Goal: Task Accomplishment & Management: Use online tool/utility

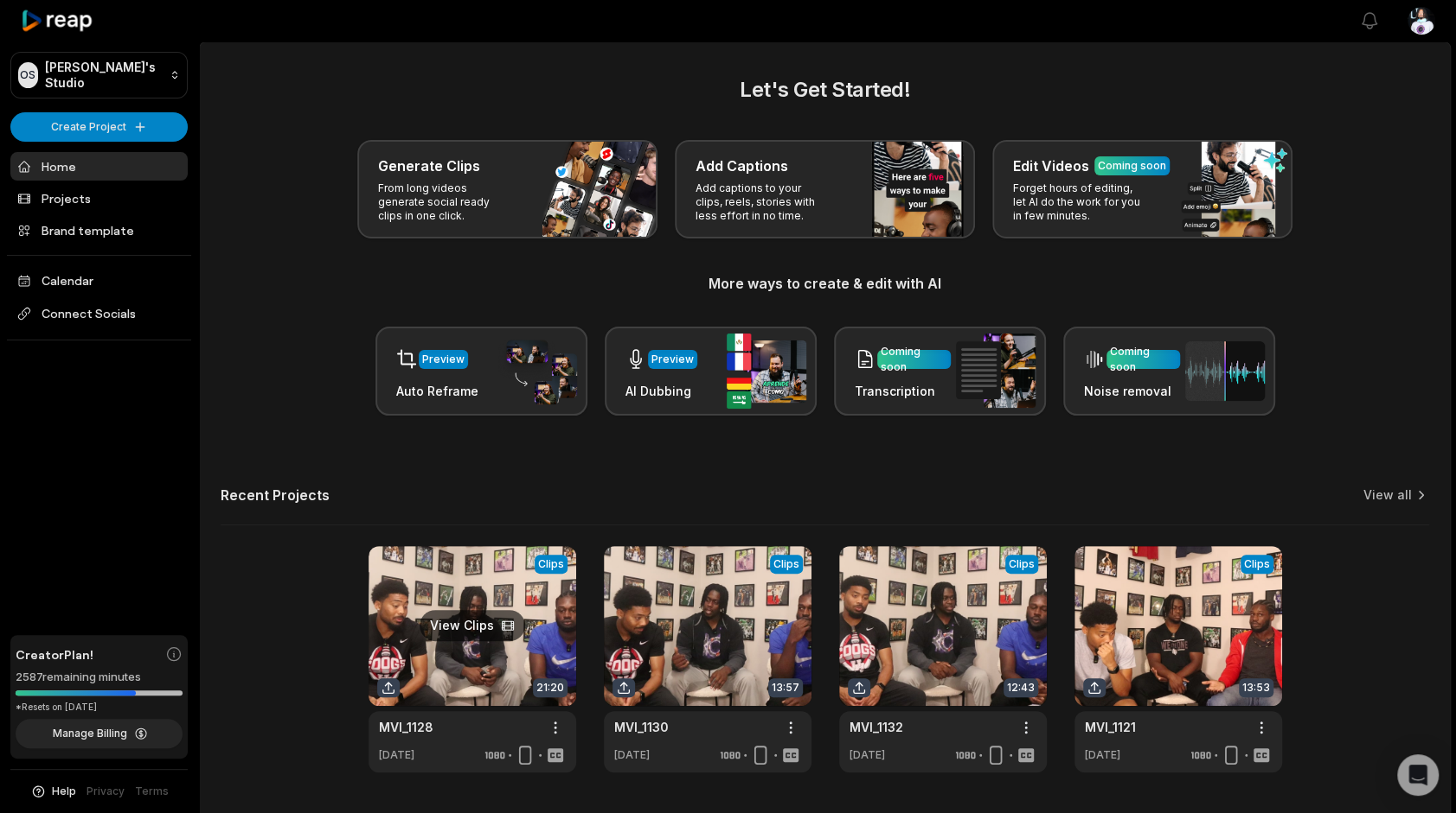
click at [529, 628] on link at bounding box center [472, 659] width 207 height 226
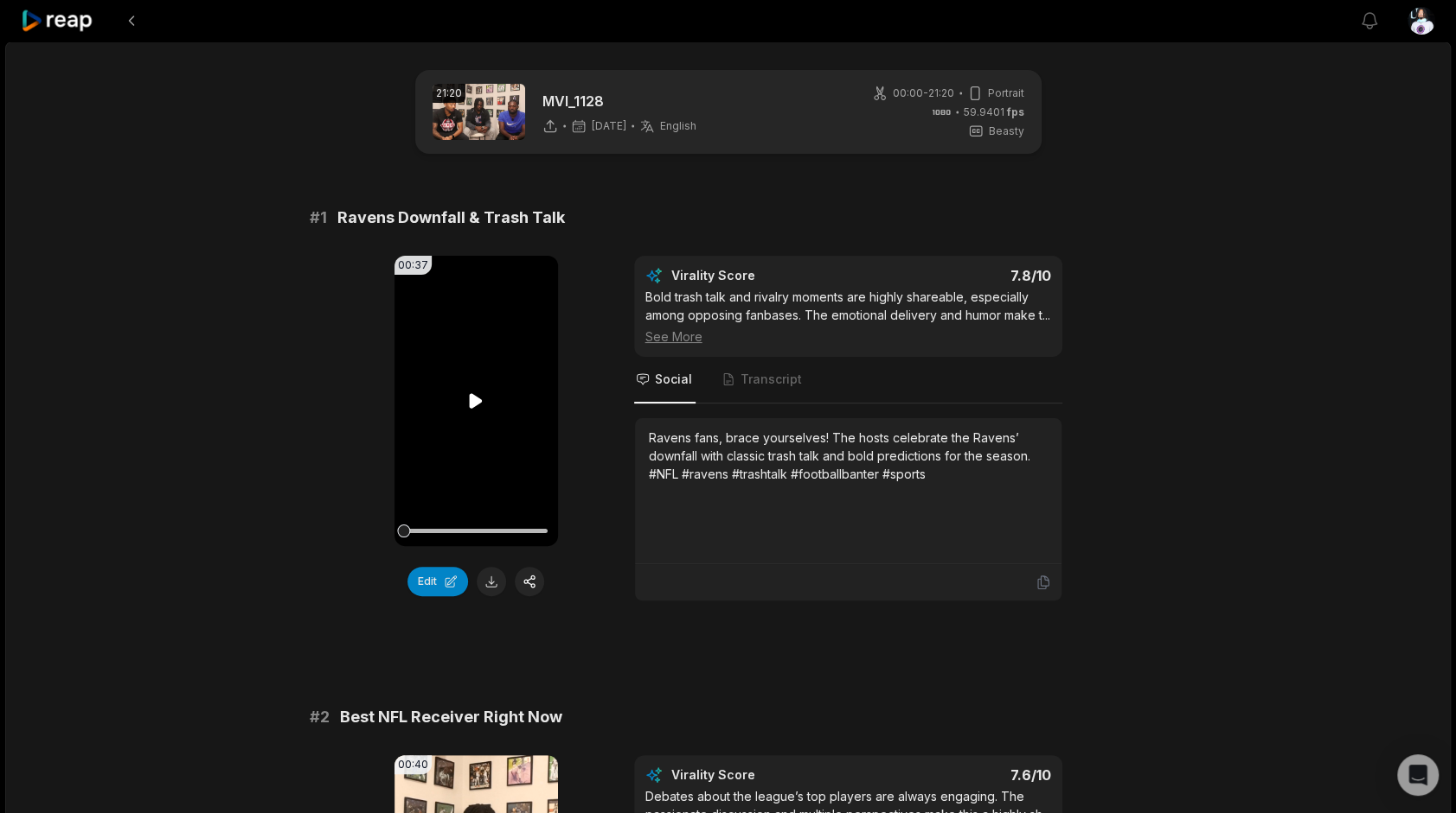
click at [495, 402] on video "Your browser does not support mp4 format." at bounding box center [475, 401] width 163 height 290
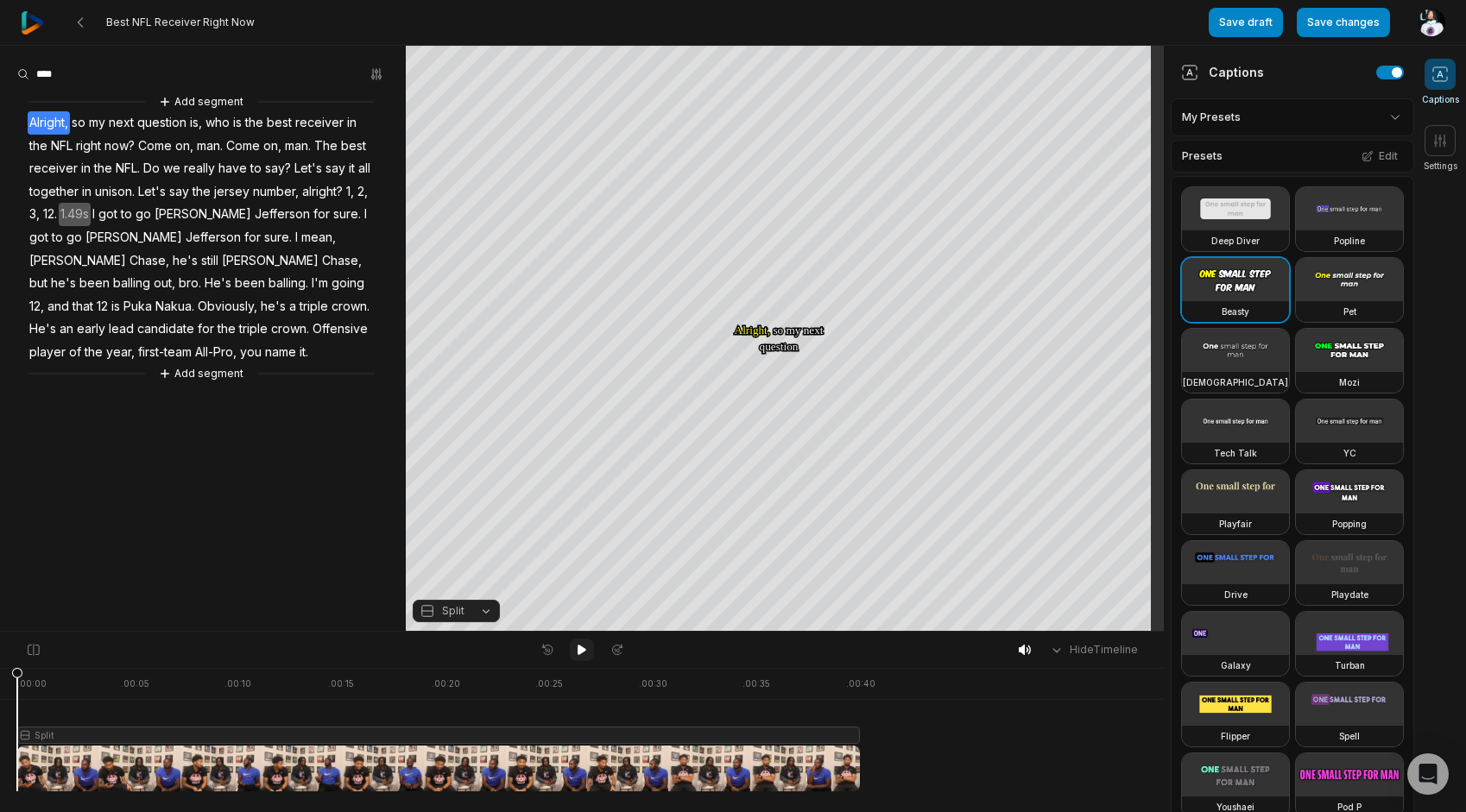
click at [579, 653] on icon at bounding box center [581, 650] width 13 height 13
click at [770, 112] on button "Crop" at bounding box center [784, 121] width 69 height 28
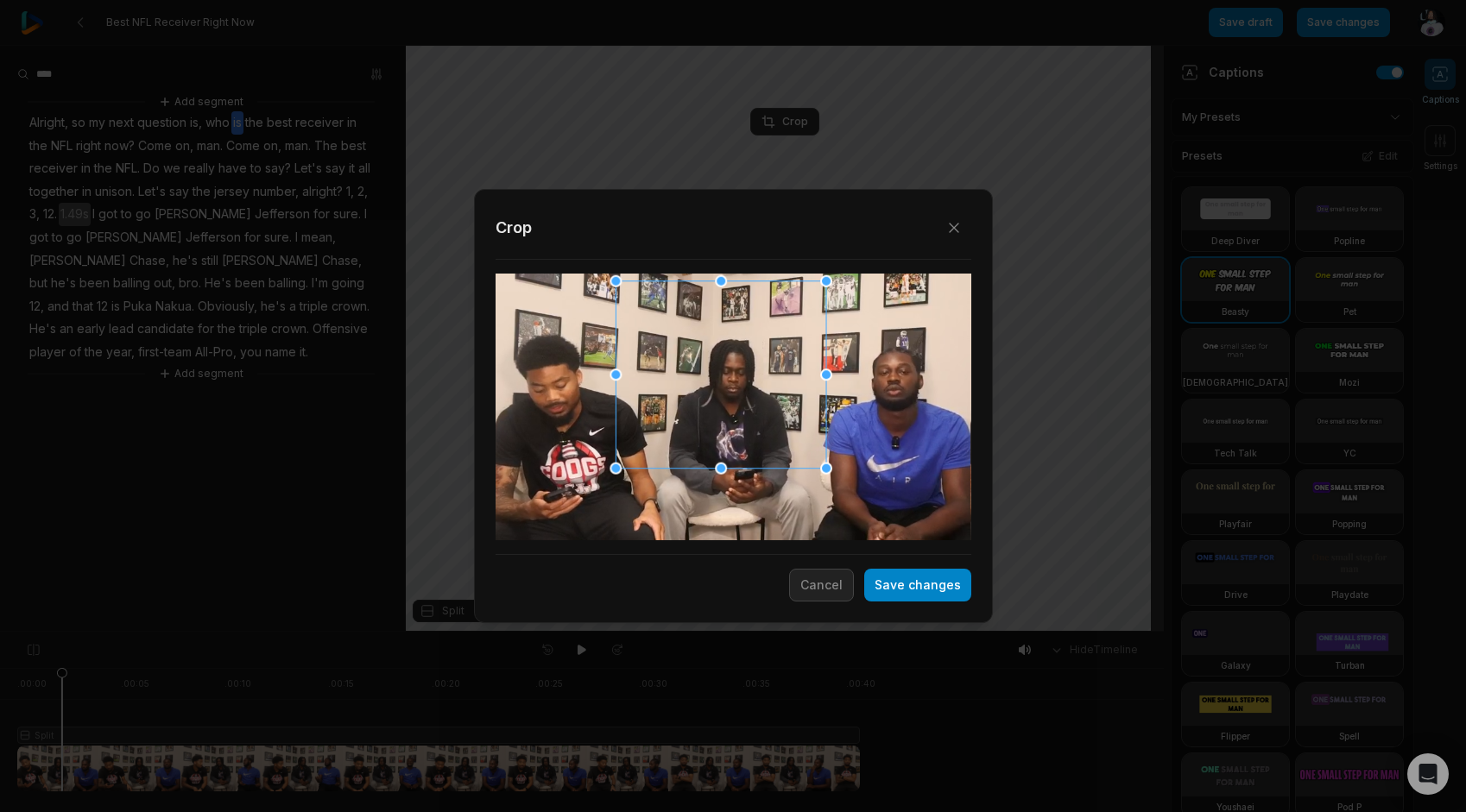
click at [714, 392] on div at bounding box center [721, 374] width 211 height 188
drag, startPoint x: 617, startPoint y: 460, endPoint x: 641, endPoint y: 443, distance: 29.4
click at [641, 443] on div at bounding box center [641, 444] width 12 height 12
drag, startPoint x: 764, startPoint y: 368, endPoint x: 777, endPoint y: 378, distance: 16.4
click at [777, 378] on div at bounding box center [739, 381] width 188 height 168
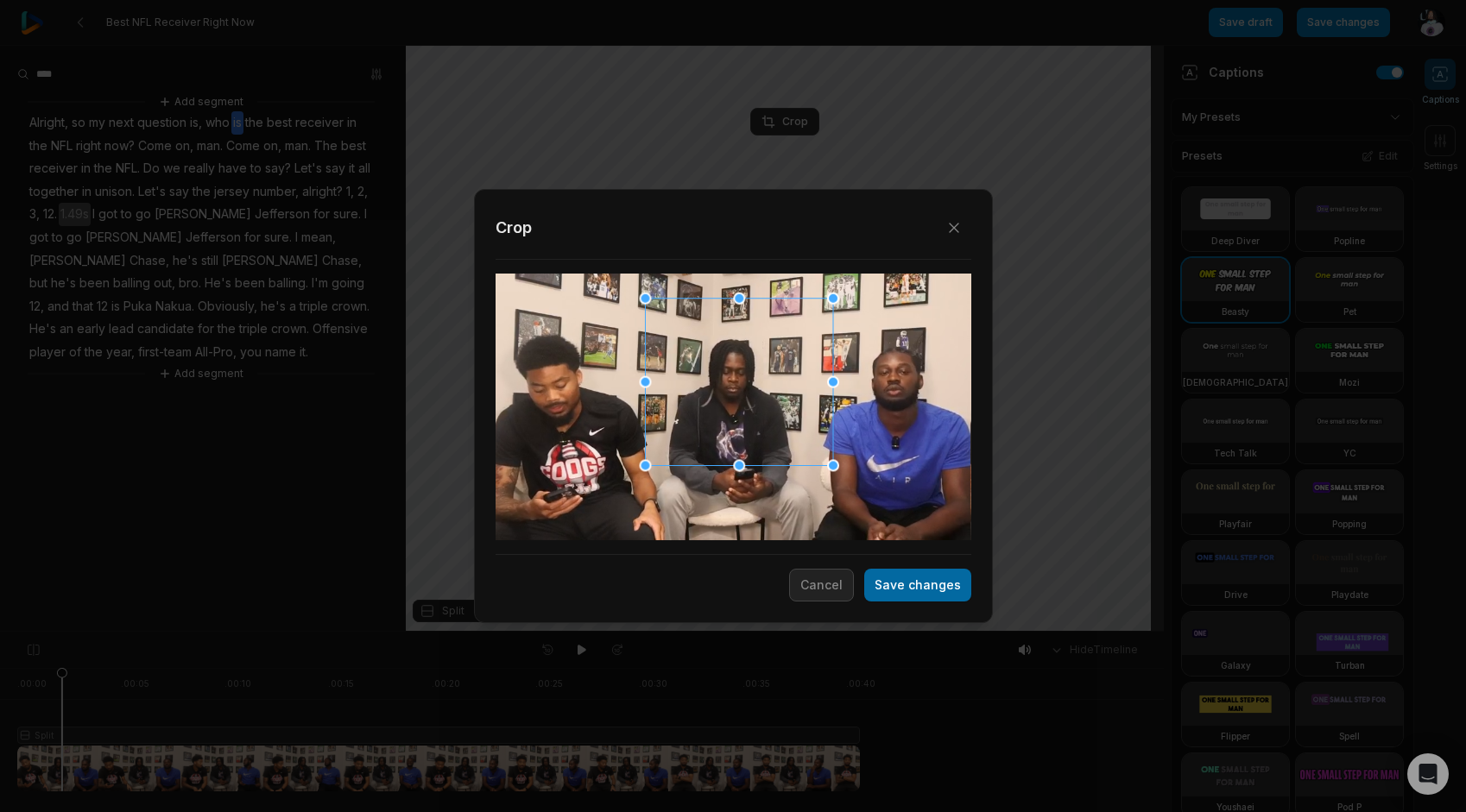
click at [919, 587] on button "Save changes" at bounding box center [918, 585] width 107 height 32
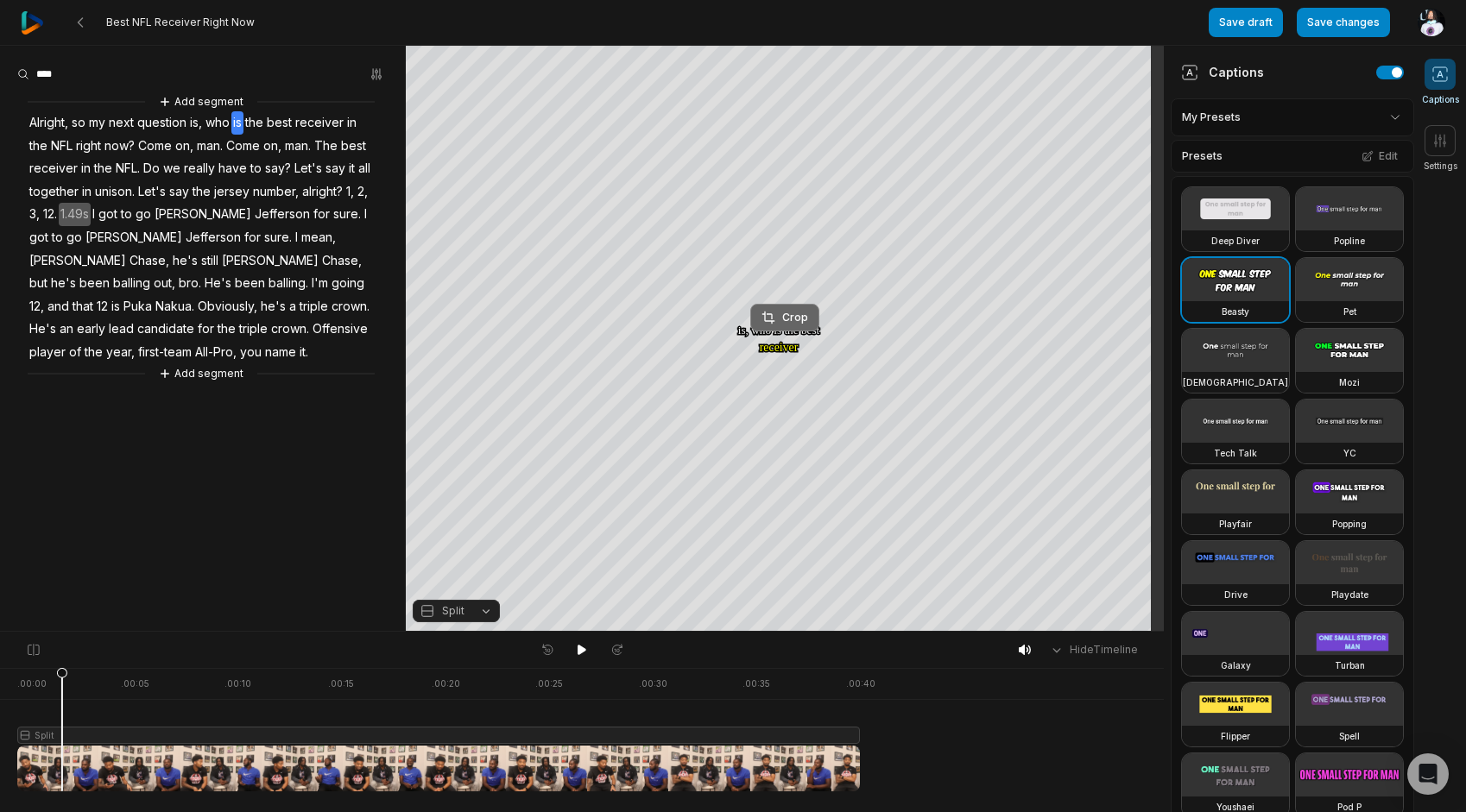
click at [804, 311] on div "Crop" at bounding box center [784, 317] width 47 height 15
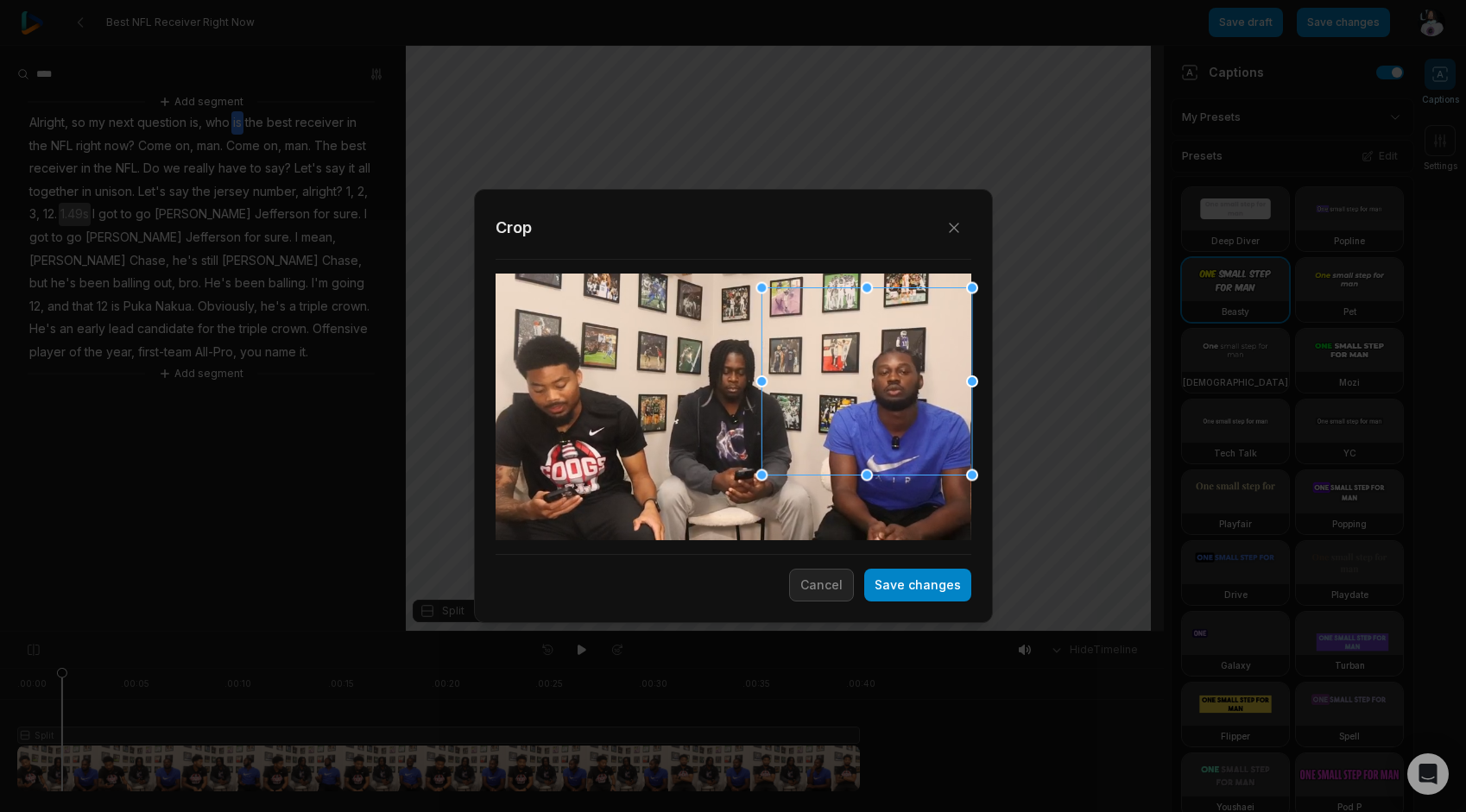
drag, startPoint x: 832, startPoint y: 412, endPoint x: 851, endPoint y: 418, distance: 19.9
click at [851, 418] on div at bounding box center [866, 380] width 211 height 188
drag, startPoint x: 761, startPoint y: 481, endPoint x: 792, endPoint y: 467, distance: 34.0
click at [792, 632] on div "Close Crop Save changes Cancel" at bounding box center [733, 632] width 1466 height 0
drag, startPoint x: 862, startPoint y: 376, endPoint x: 884, endPoint y: 392, distance: 27.2
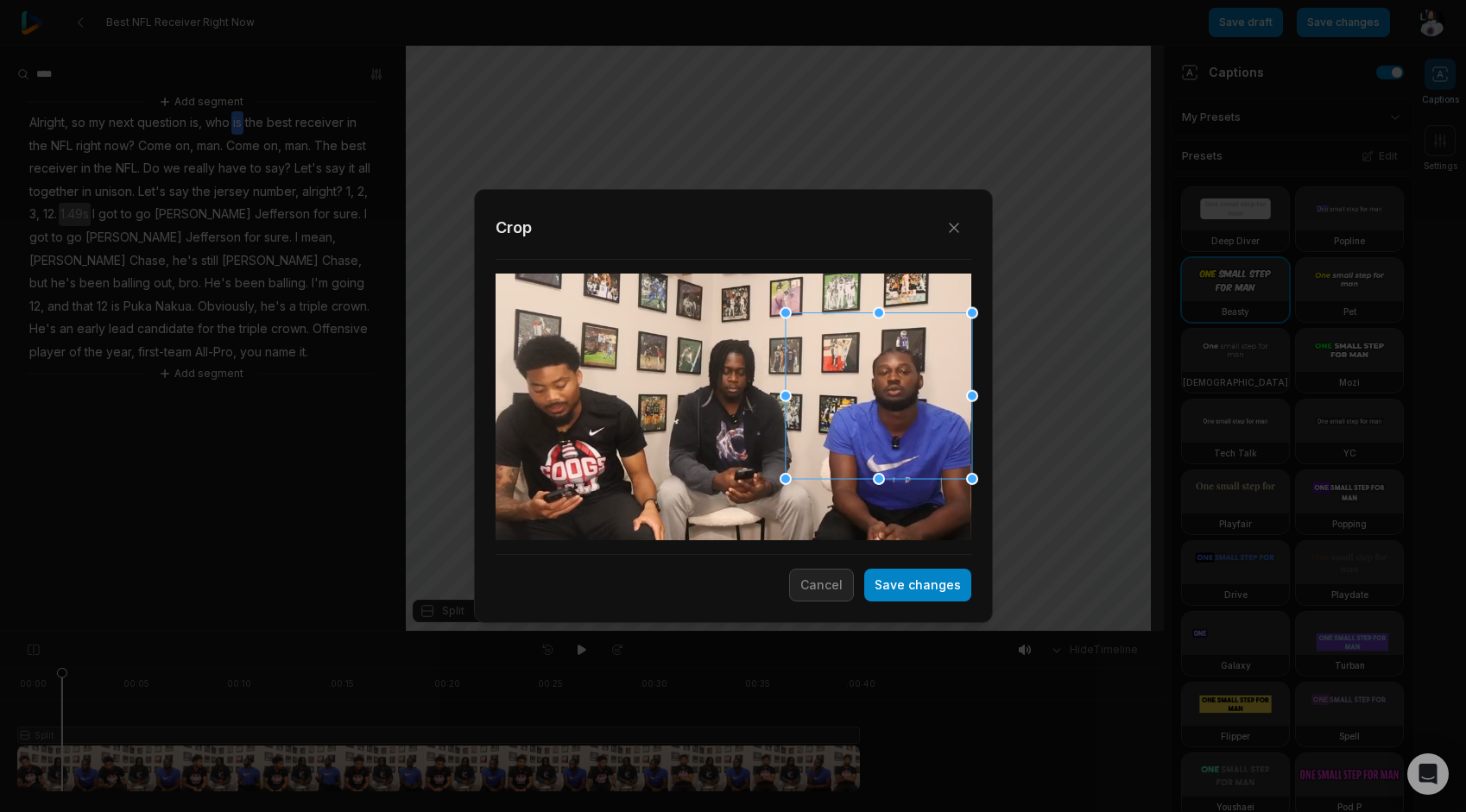
click at [884, 392] on div at bounding box center [878, 395] width 187 height 166
drag, startPoint x: 784, startPoint y: 474, endPoint x: 794, endPoint y: 466, distance: 12.8
click at [794, 466] on div at bounding box center [795, 470] width 12 height 12
drag, startPoint x: 949, startPoint y: 387, endPoint x: 952, endPoint y: 396, distance: 9.5
click at [952, 396] on div at bounding box center [883, 401] width 177 height 158
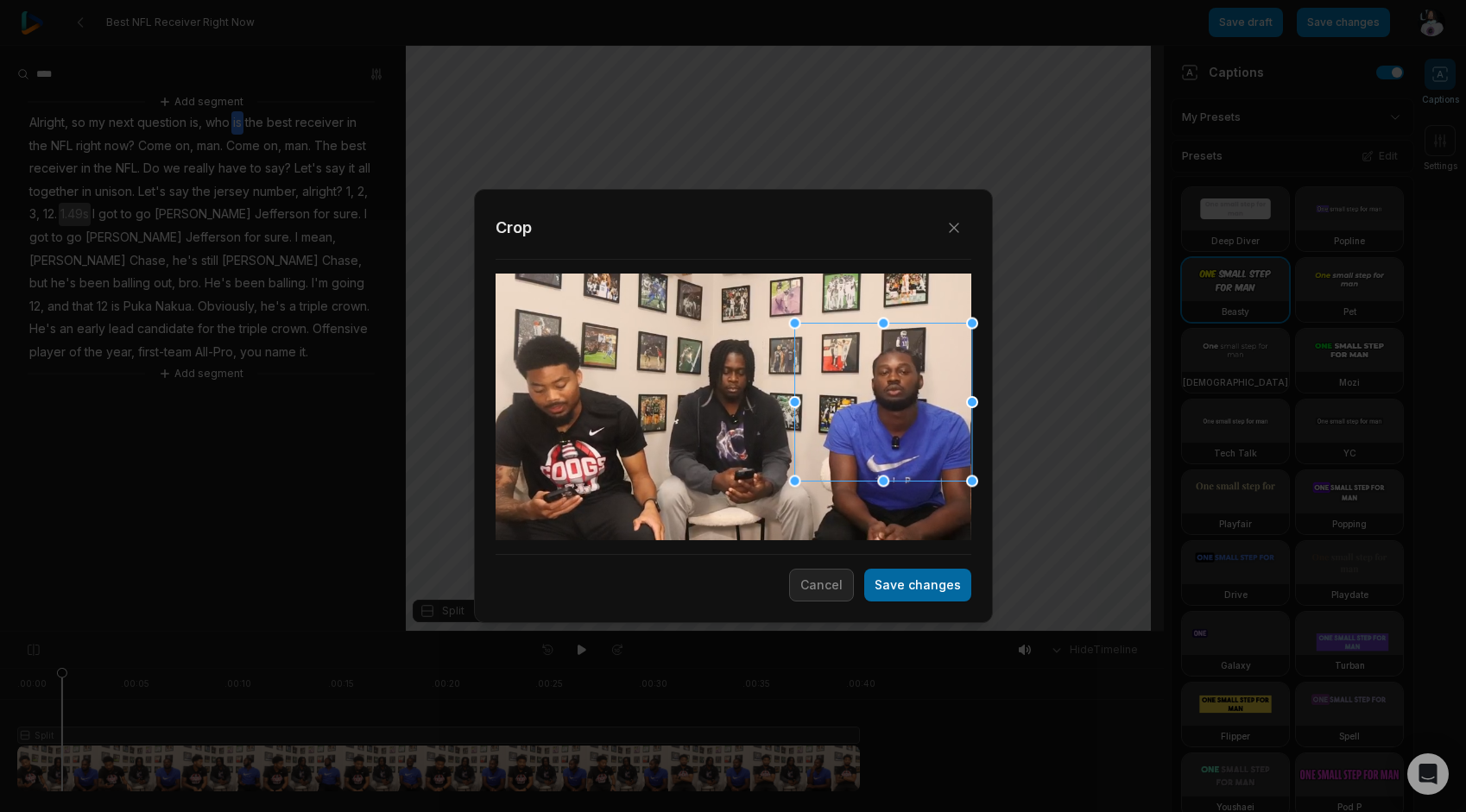
click at [913, 589] on button "Save changes" at bounding box center [918, 585] width 107 height 32
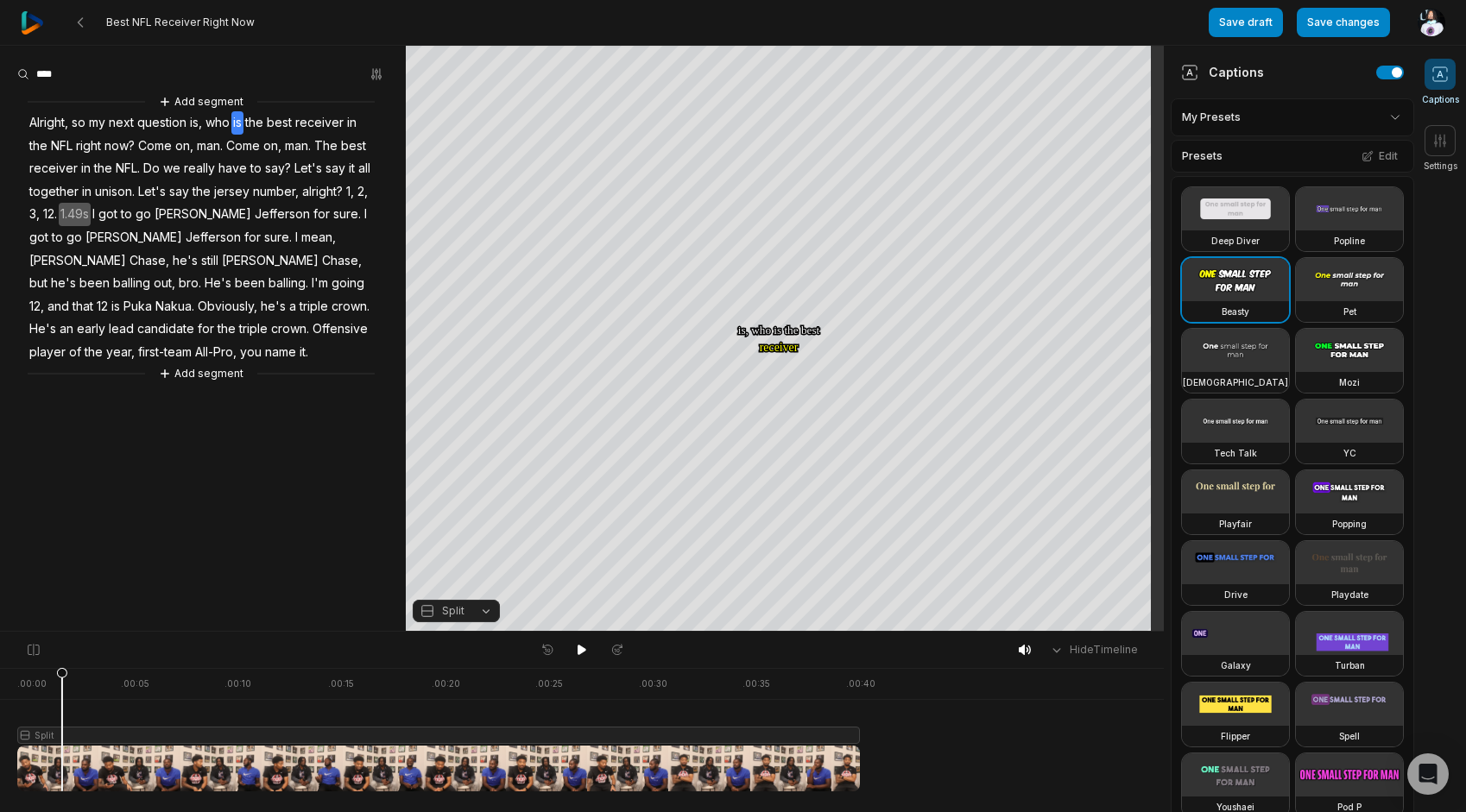
click at [582, 661] on div "Hide Timeline" at bounding box center [581, 650] width 1164 height 36
click at [570, 657] on button at bounding box center [581, 650] width 24 height 23
click at [79, 207] on span "1.49s" at bounding box center [75, 214] width 32 height 23
click at [591, 647] on button at bounding box center [581, 650] width 24 height 23
click at [202, 377] on button "Add segment" at bounding box center [201, 374] width 92 height 19
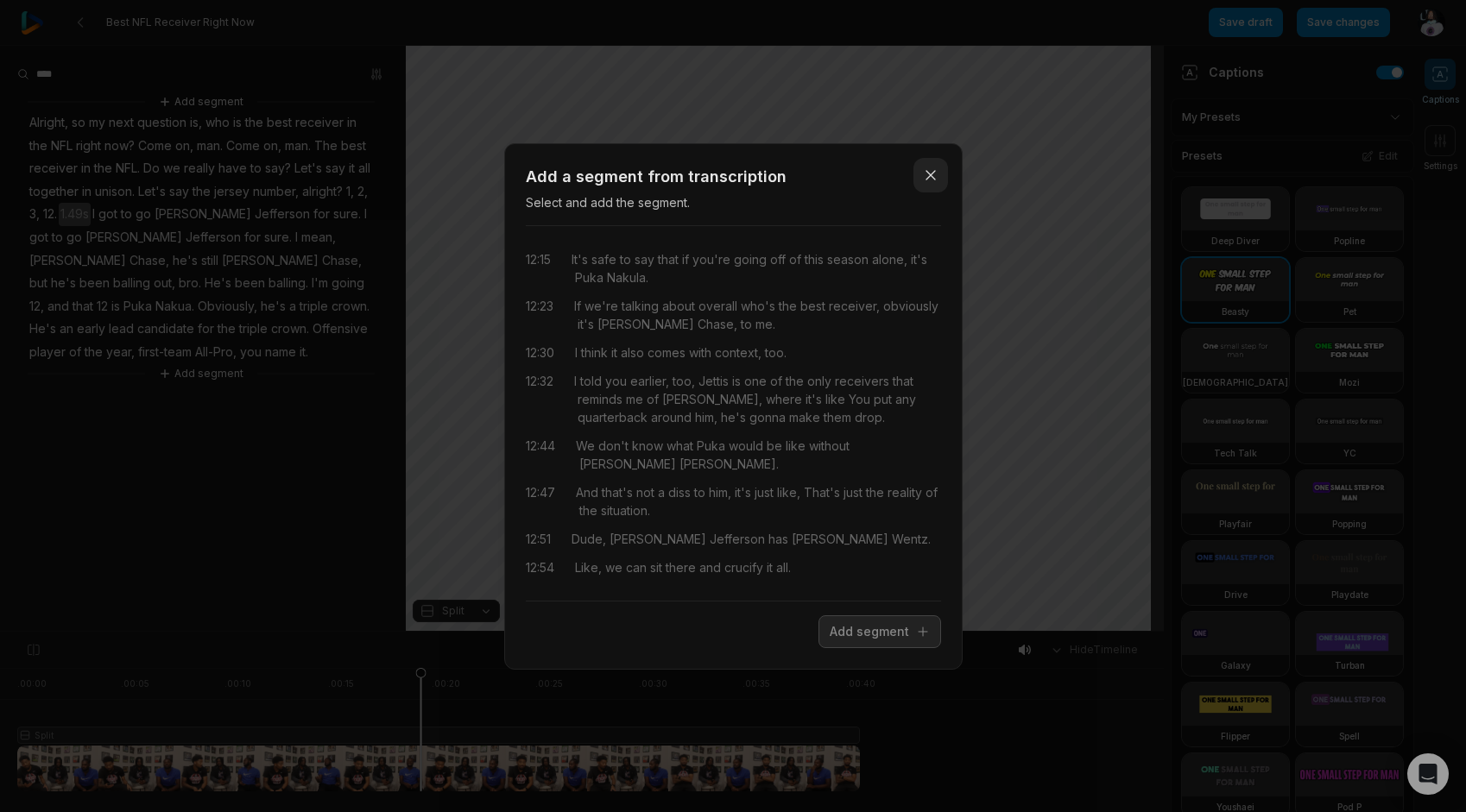
click at [931, 187] on button "Close" at bounding box center [930, 175] width 34 height 34
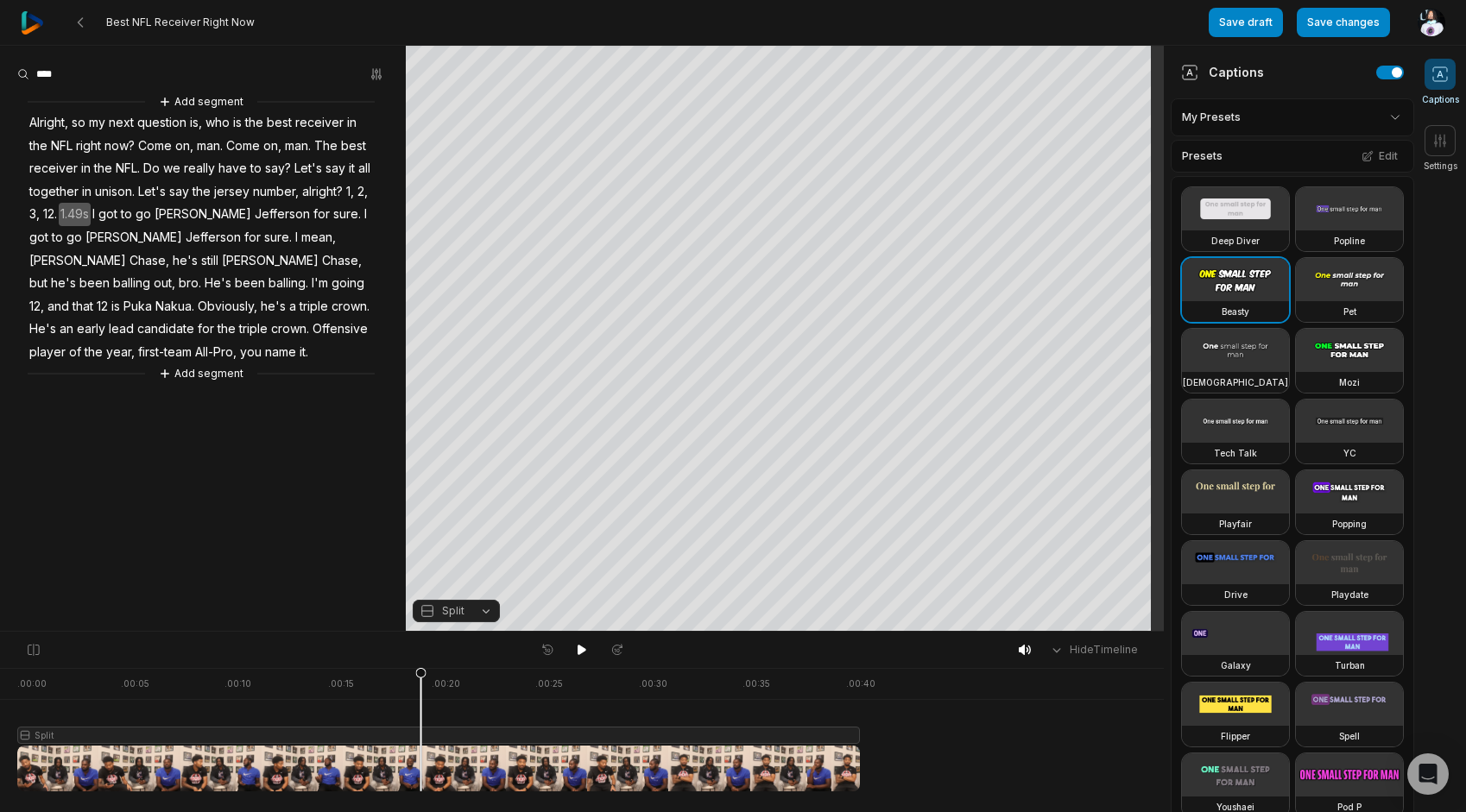
click at [152, 172] on span "Do" at bounding box center [152, 169] width 20 height 23
click at [8, 206] on div "Set as start Set as end Correct word Highlight Add emoji Remove caption Remove …" at bounding box center [203, 237] width 406 height 291
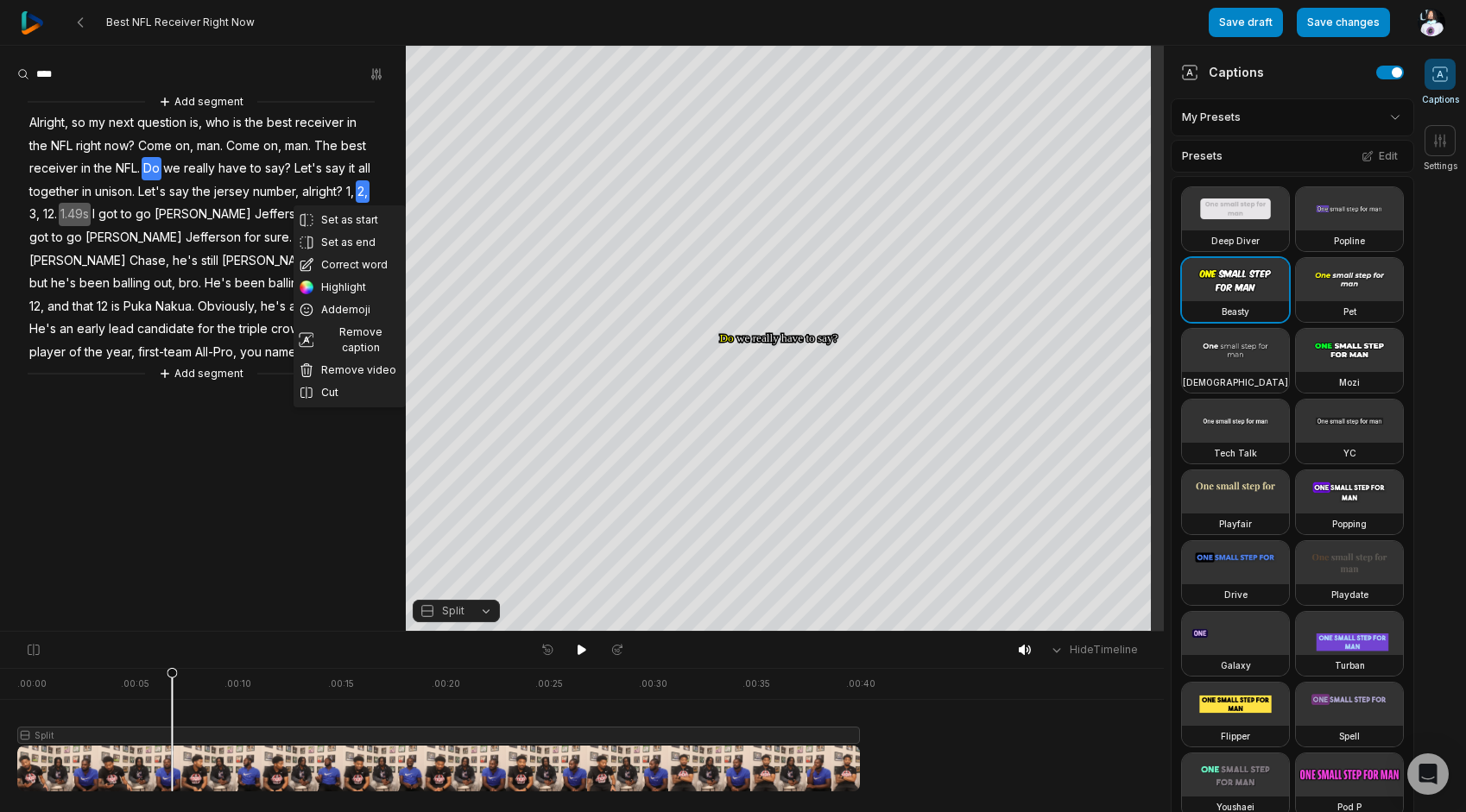
click at [96, 215] on span "I" at bounding box center [93, 214] width 6 height 23
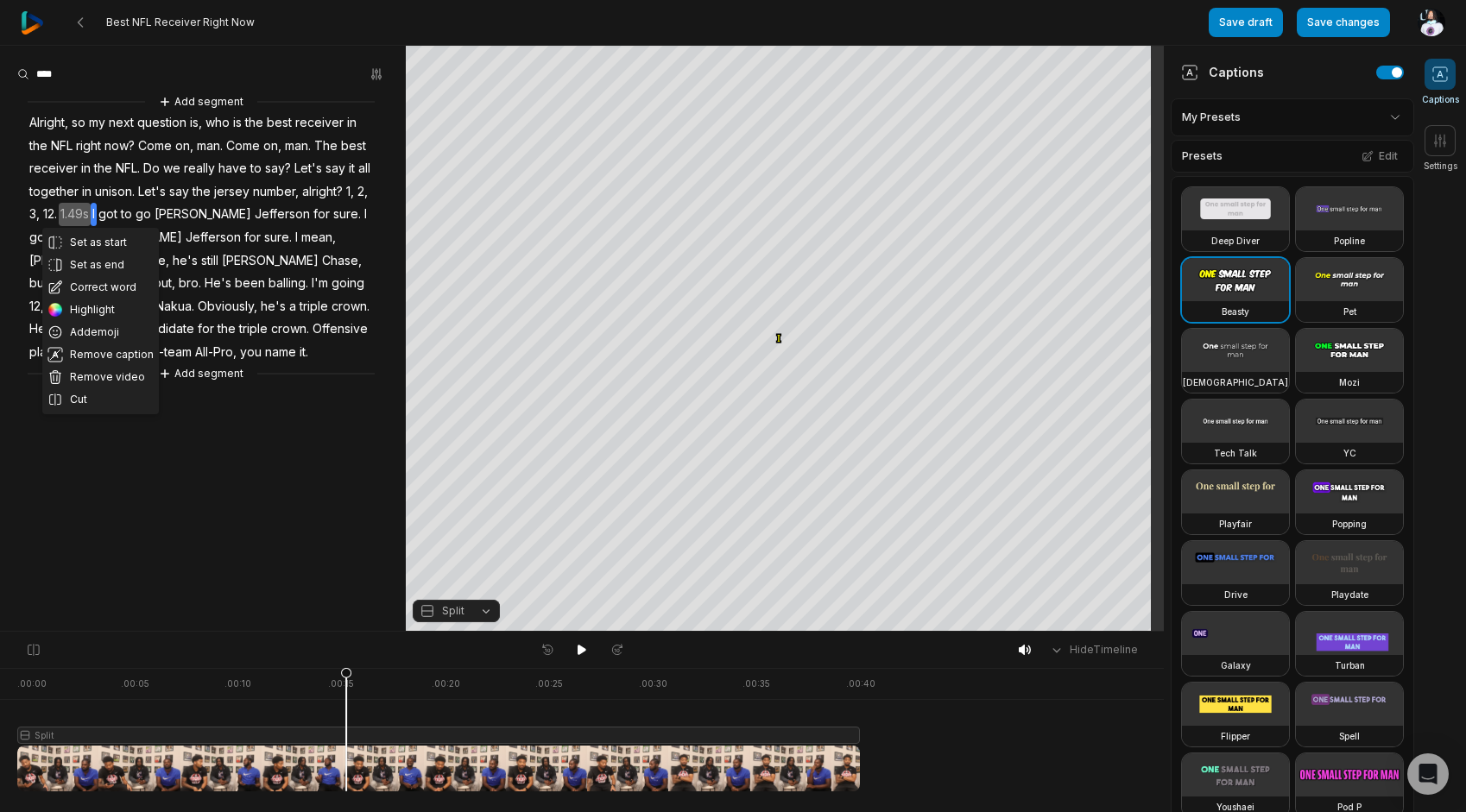
click at [50, 210] on span "12." at bounding box center [50, 214] width 17 height 23
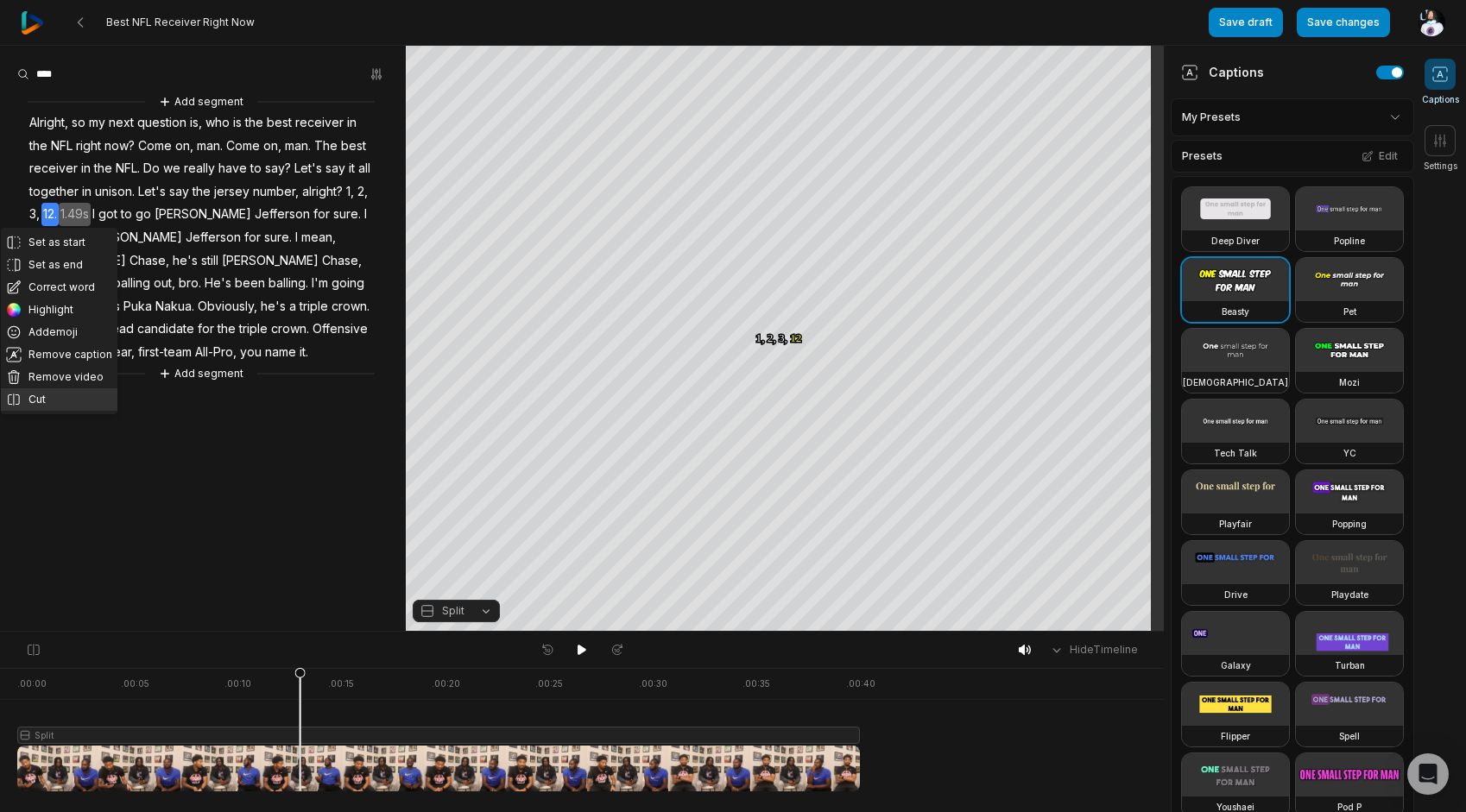
click at [28, 394] on button "Cut" at bounding box center [59, 400] width 116 height 23
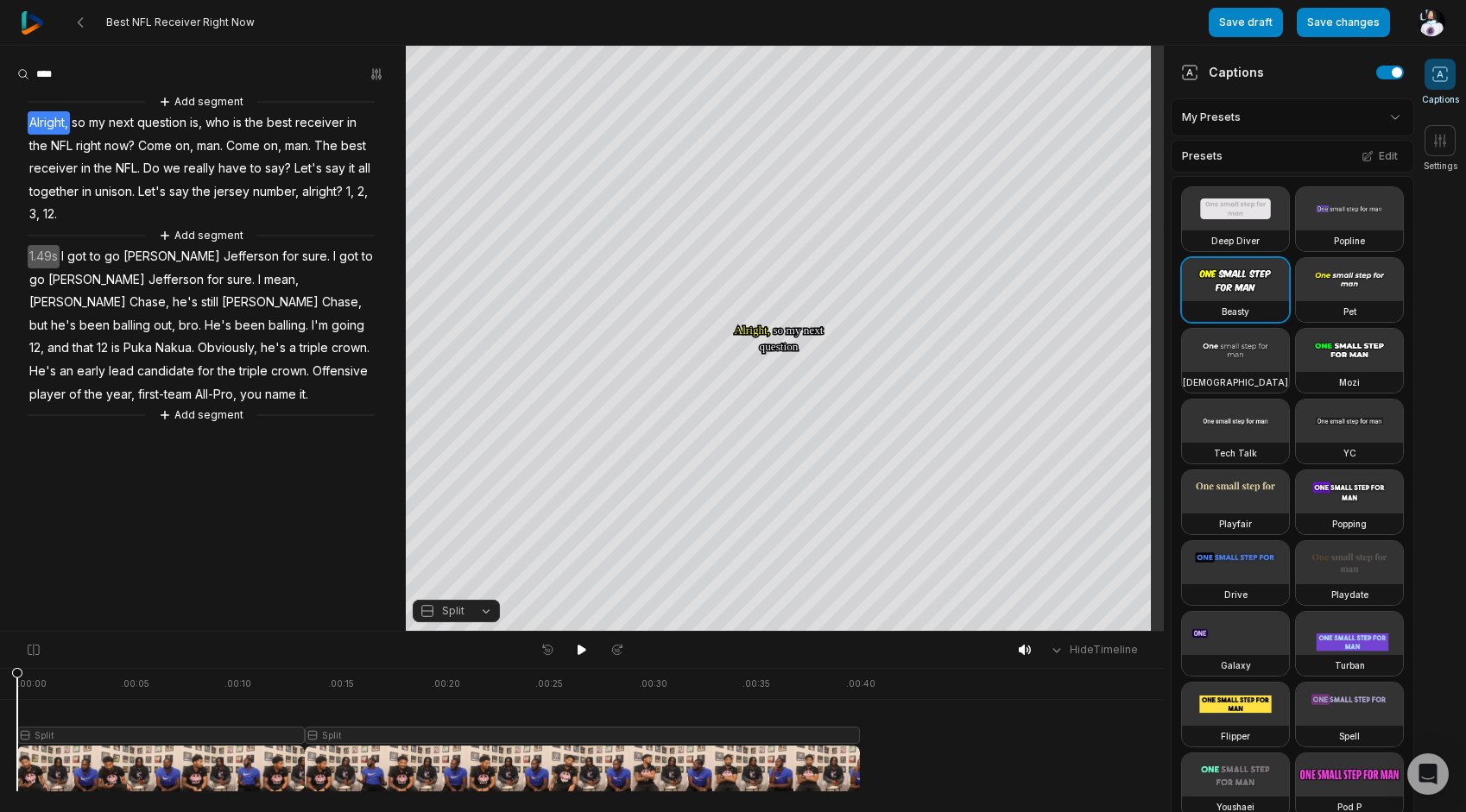
click at [330, 325] on span "going" at bounding box center [348, 326] width 36 height 23
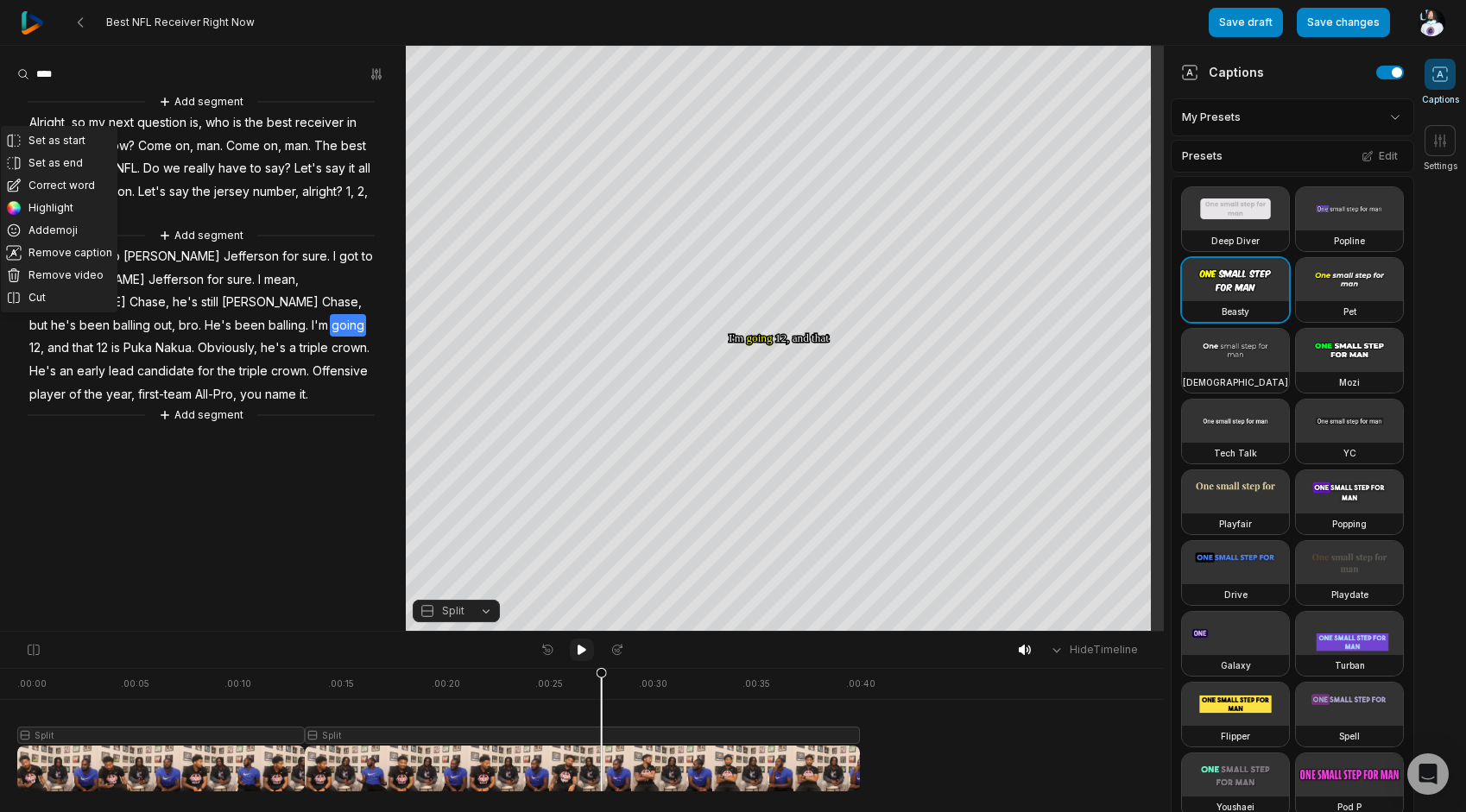
click at [585, 649] on icon at bounding box center [581, 650] width 13 height 13
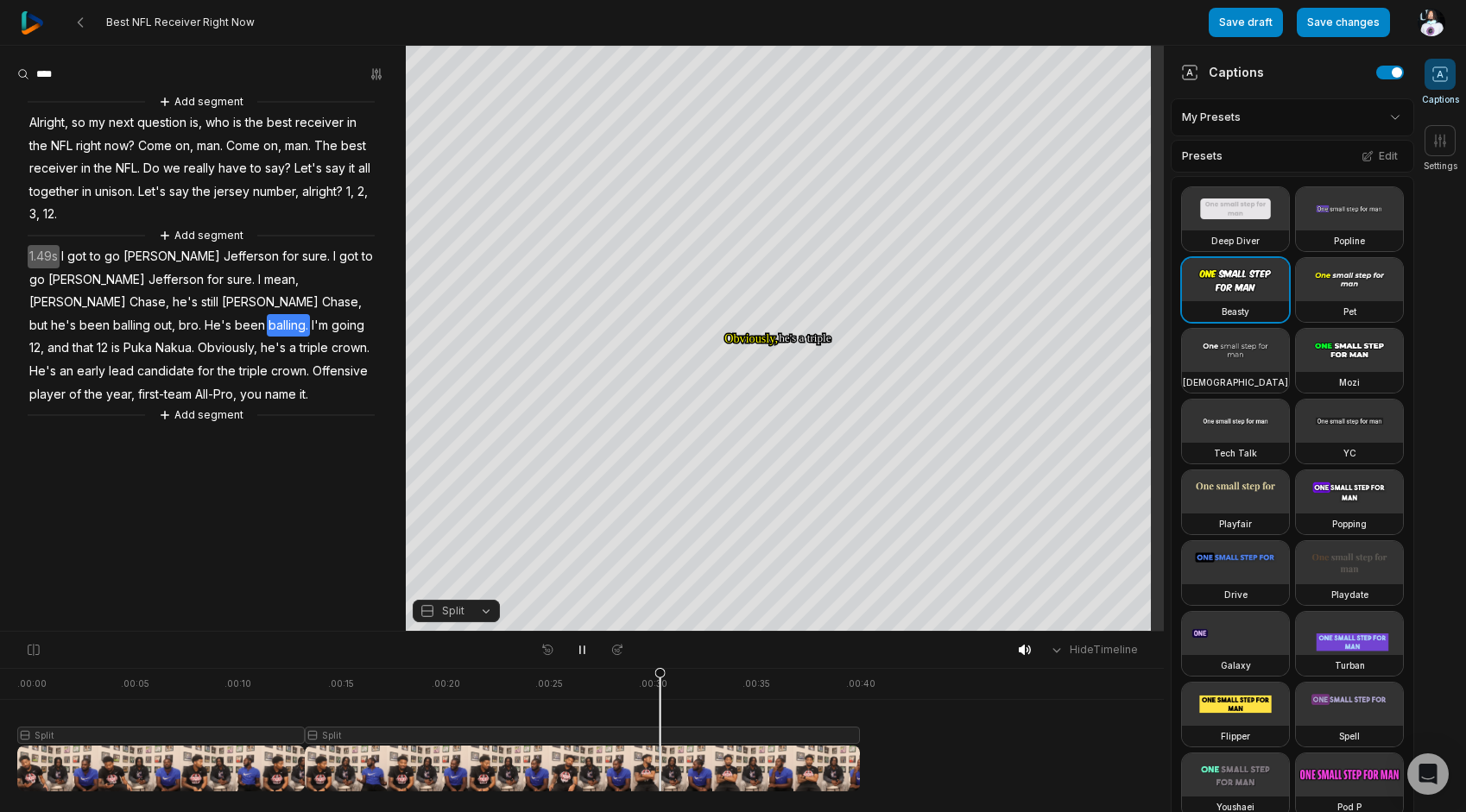
click at [310, 315] on span "balling." at bounding box center [288, 326] width 43 height 23
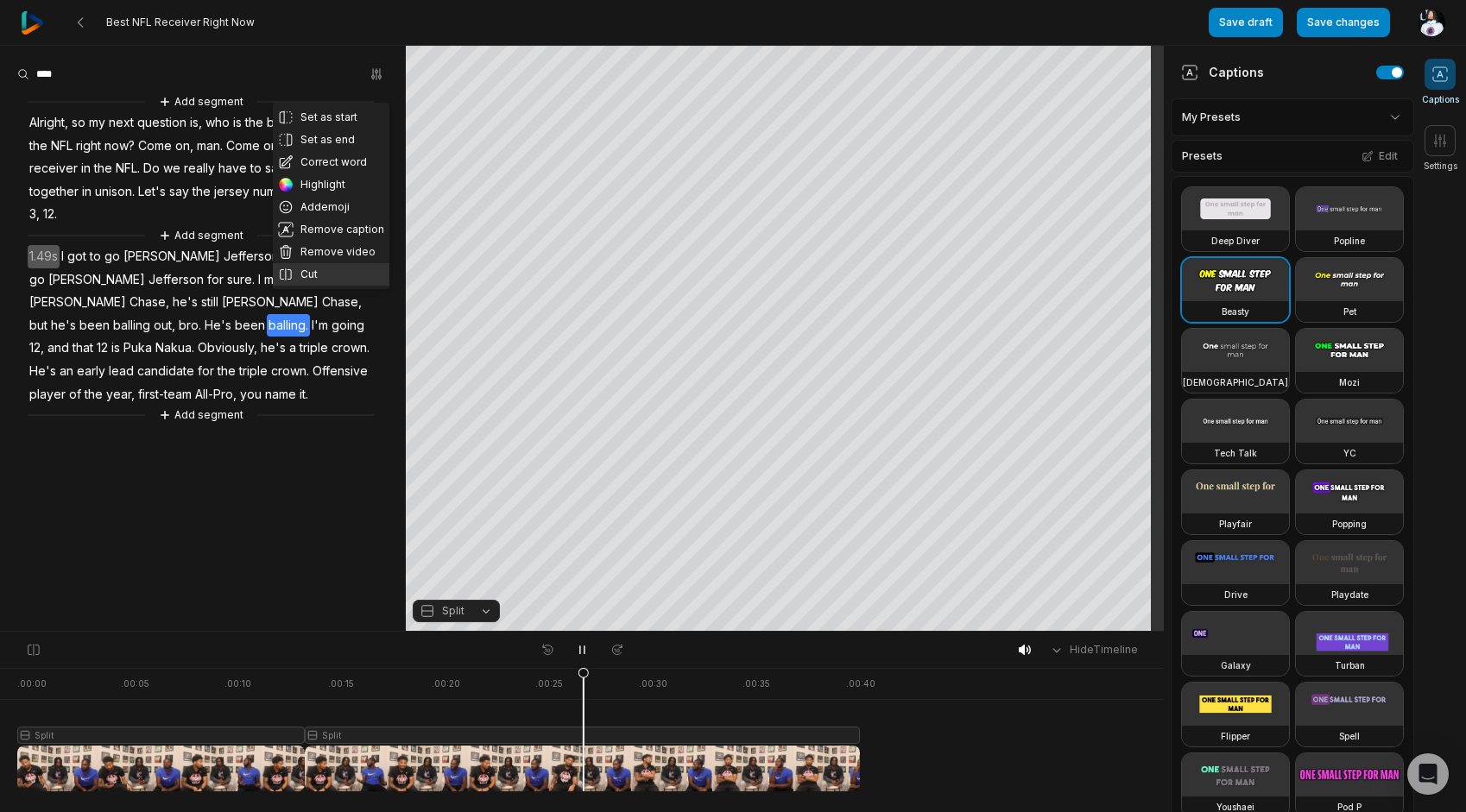
click at [304, 281] on button "Cut" at bounding box center [331, 274] width 116 height 23
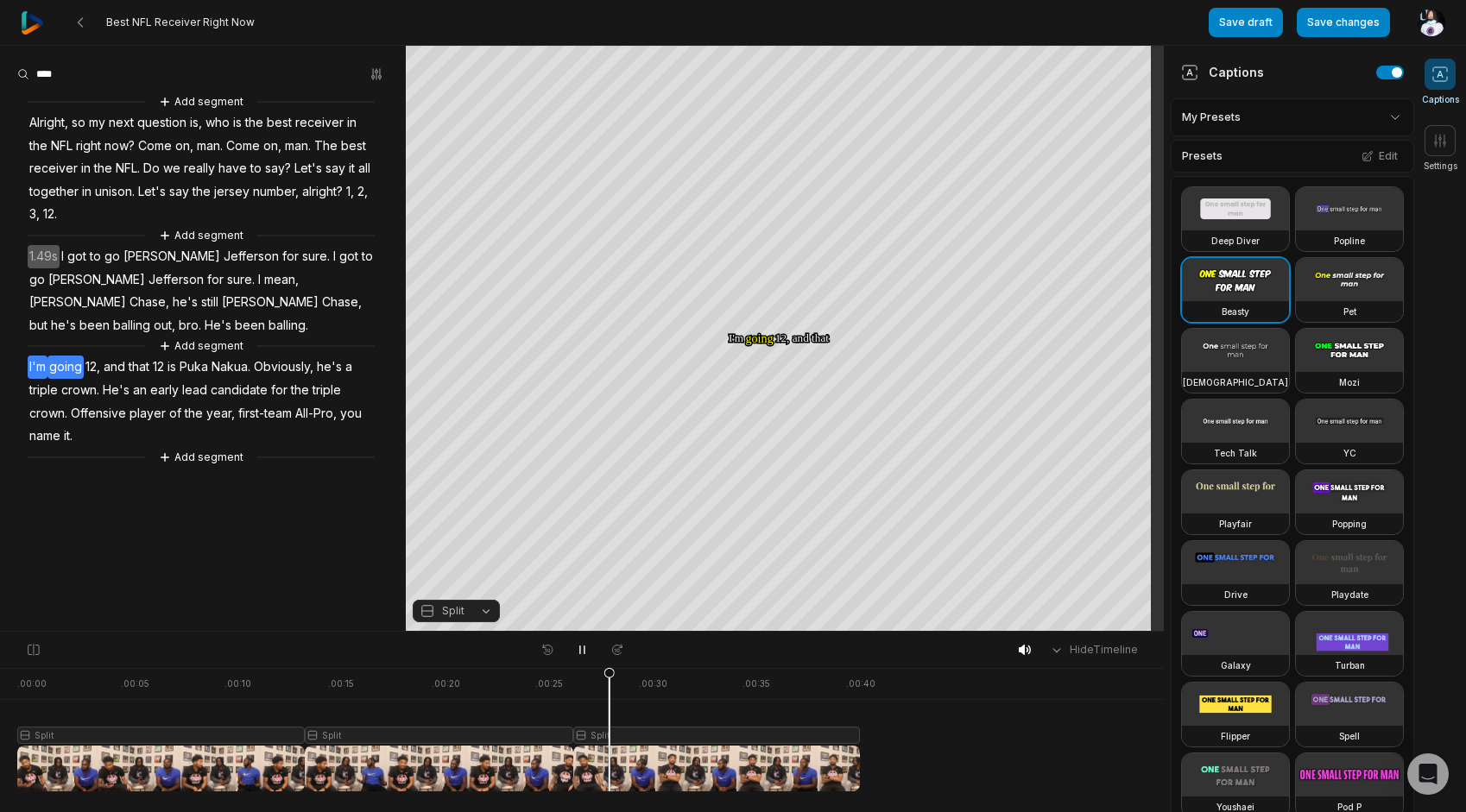
click at [38, 355] on span "I'm" at bounding box center [37, 367] width 20 height 23
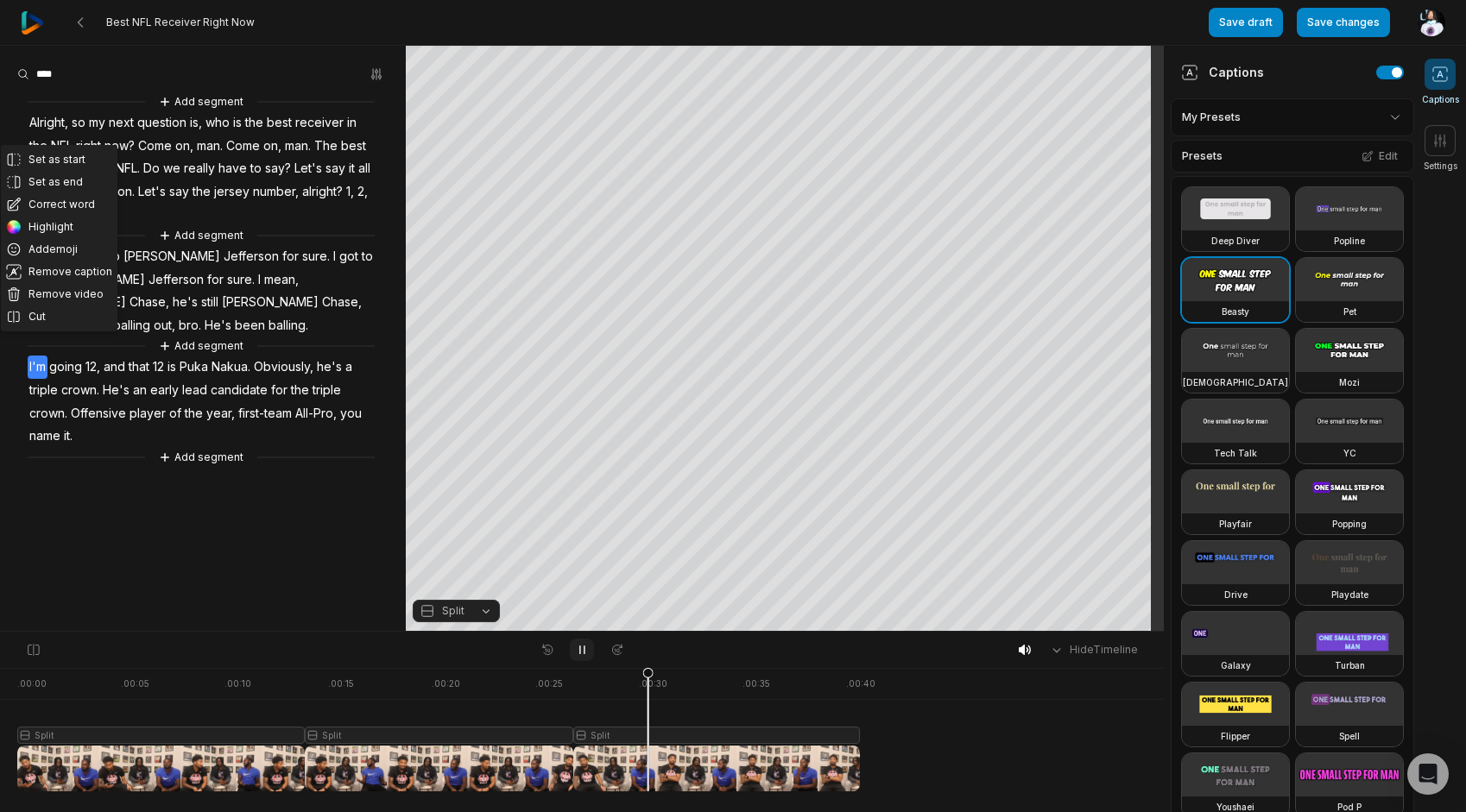
click at [586, 649] on icon at bounding box center [581, 650] width 13 height 13
click at [32, 355] on span "I'm" at bounding box center [37, 367] width 20 height 23
click at [484, 617] on button "Split" at bounding box center [456, 612] width 87 height 23
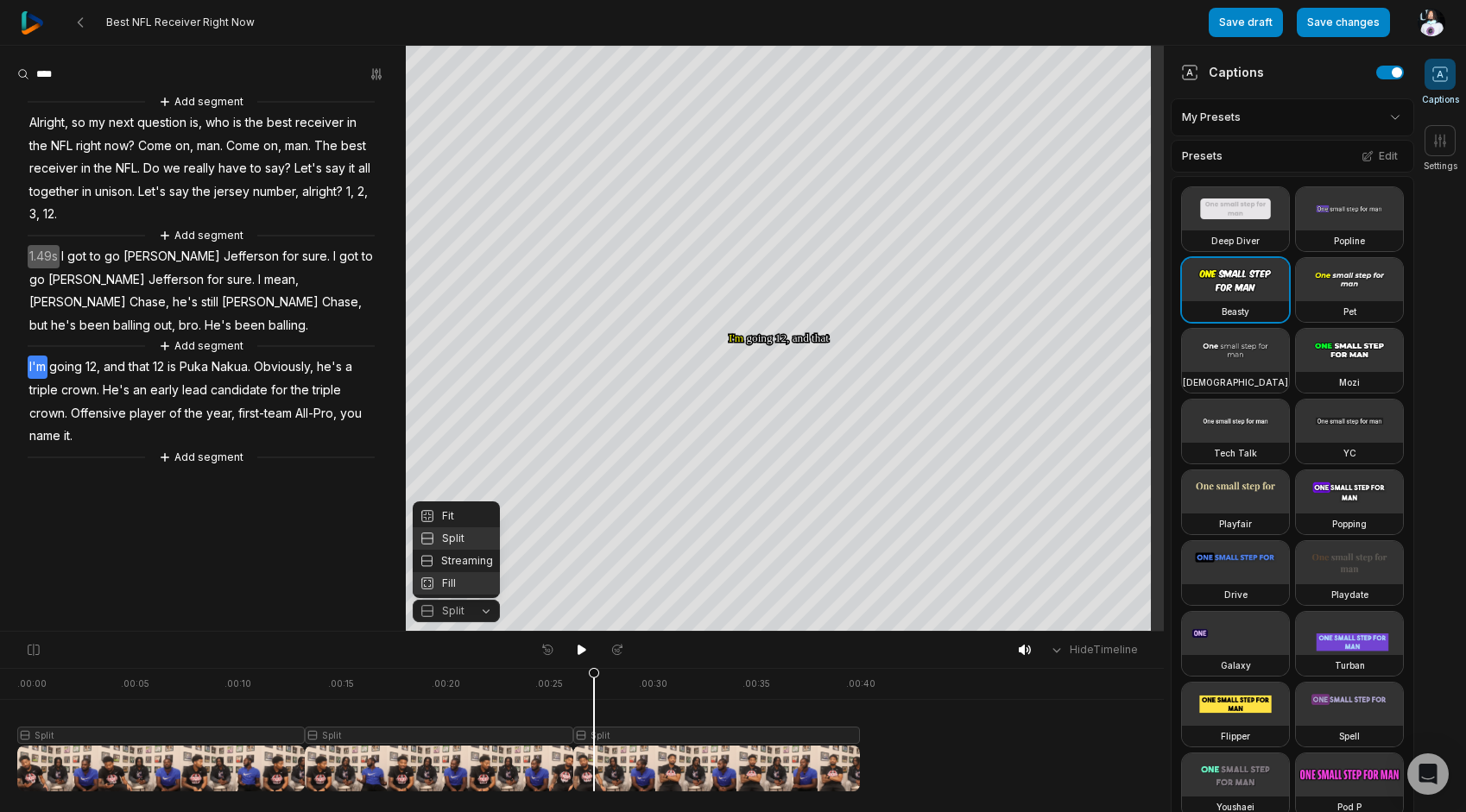
click at [454, 582] on div "Fill" at bounding box center [456, 584] width 87 height 23
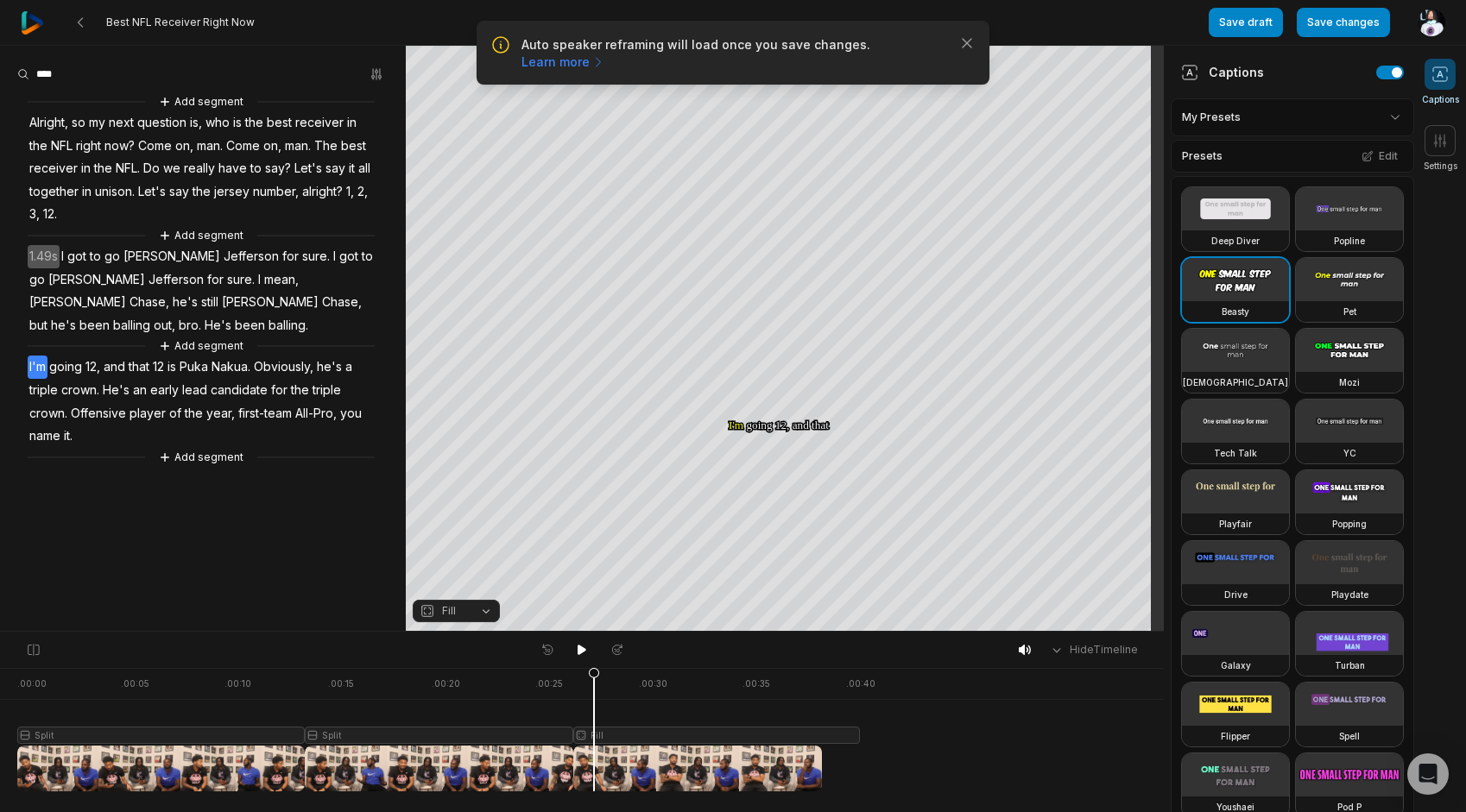
click at [453, 610] on span "Fill" at bounding box center [449, 611] width 13 height 15
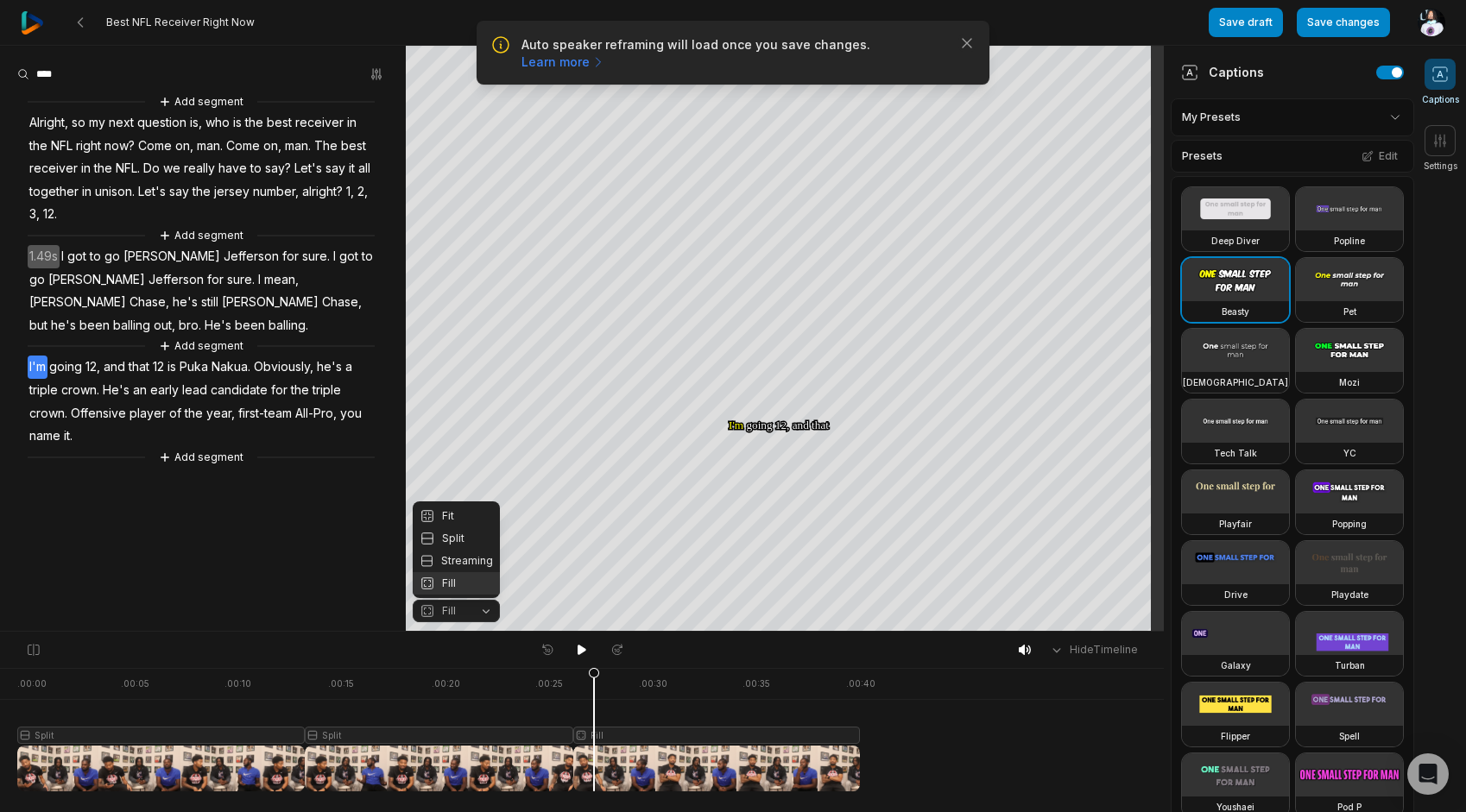
click at [456, 501] on div "Fit Split Streaming Fill" at bounding box center [456, 549] width 87 height 96
click at [455, 509] on div "Fit" at bounding box center [456, 517] width 87 height 23
click at [112, 315] on span "been" at bounding box center [94, 326] width 33 height 23
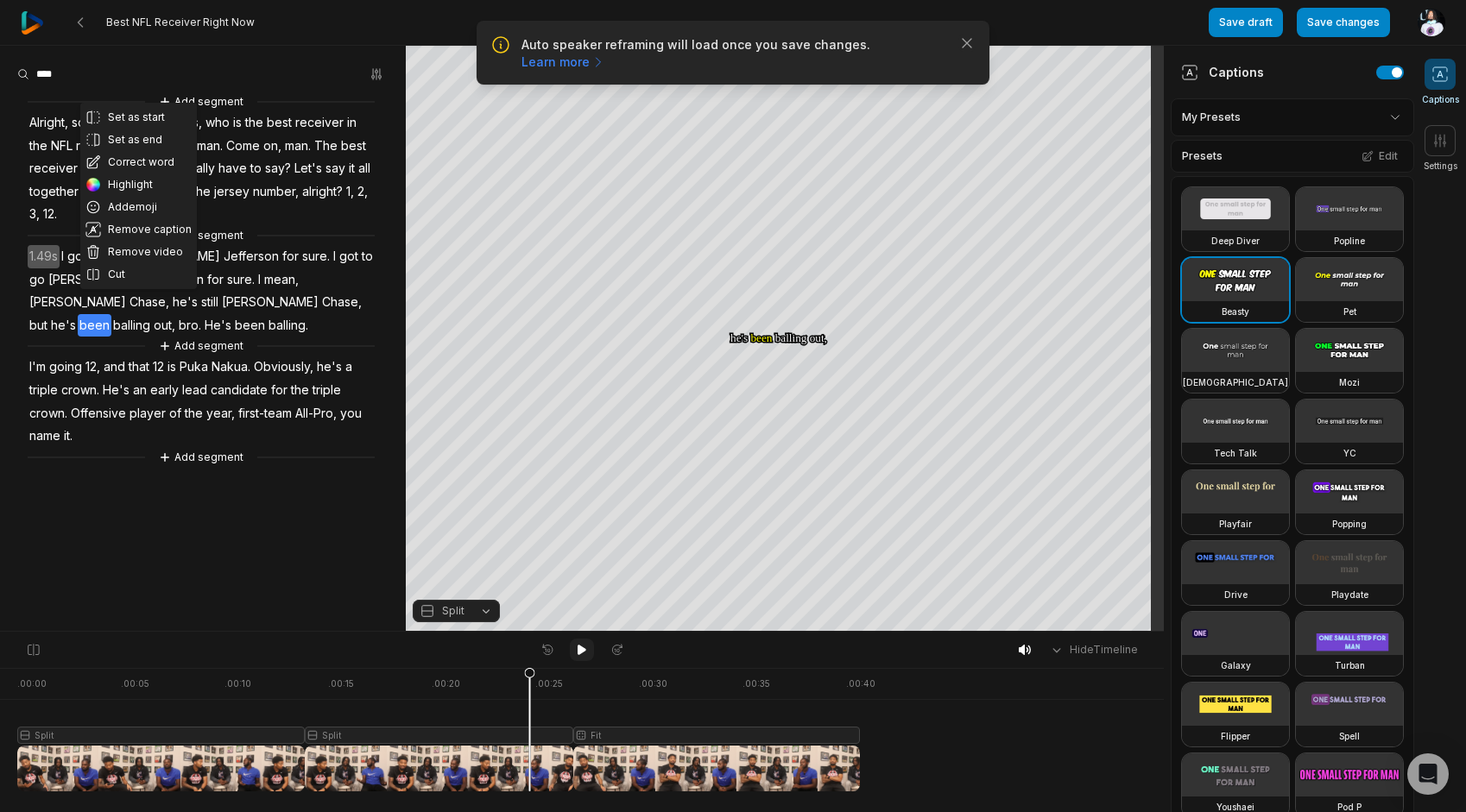
click at [588, 644] on icon at bounding box center [581, 650] width 13 height 13
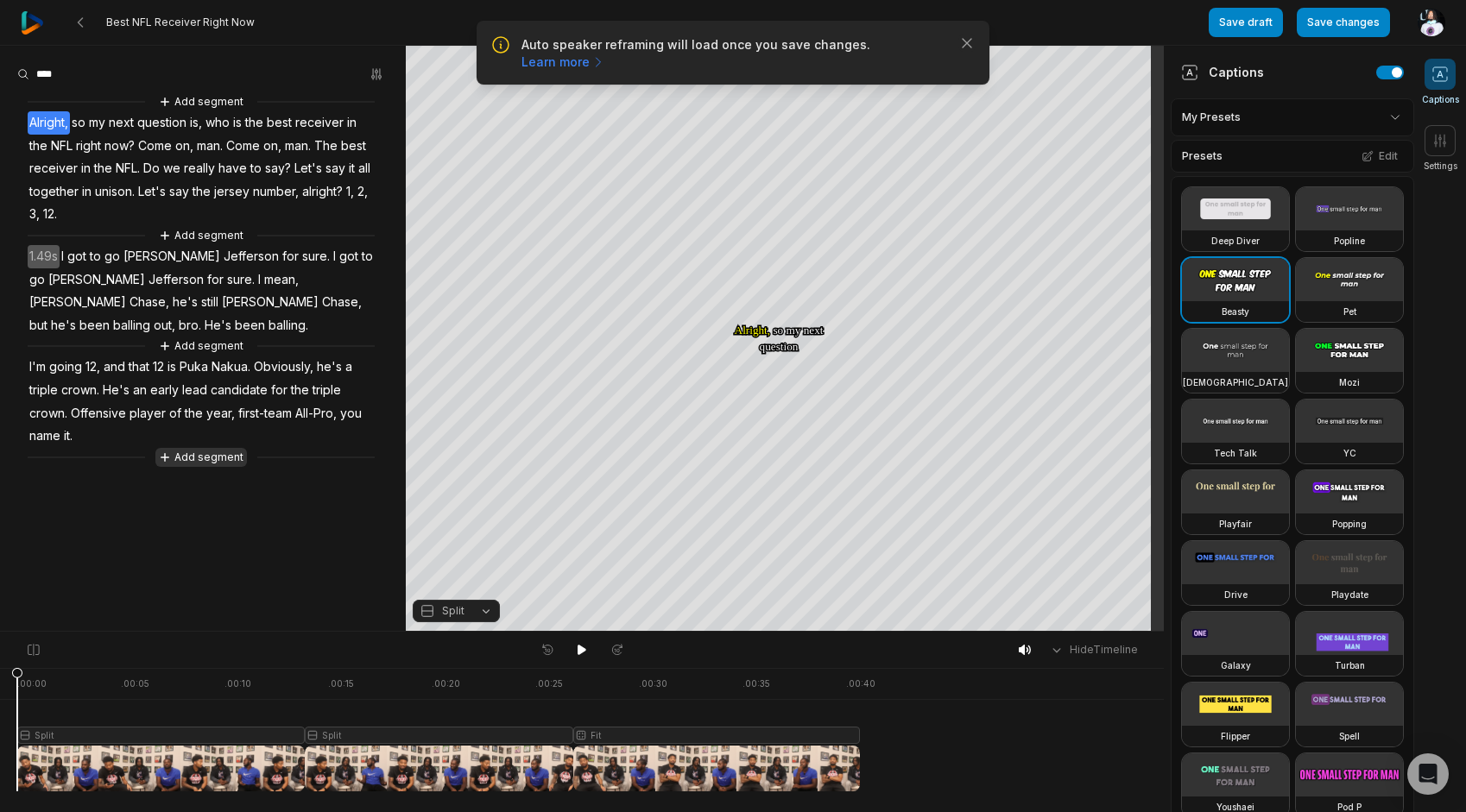
click at [190, 448] on button "Add segment" at bounding box center [201, 457] width 92 height 19
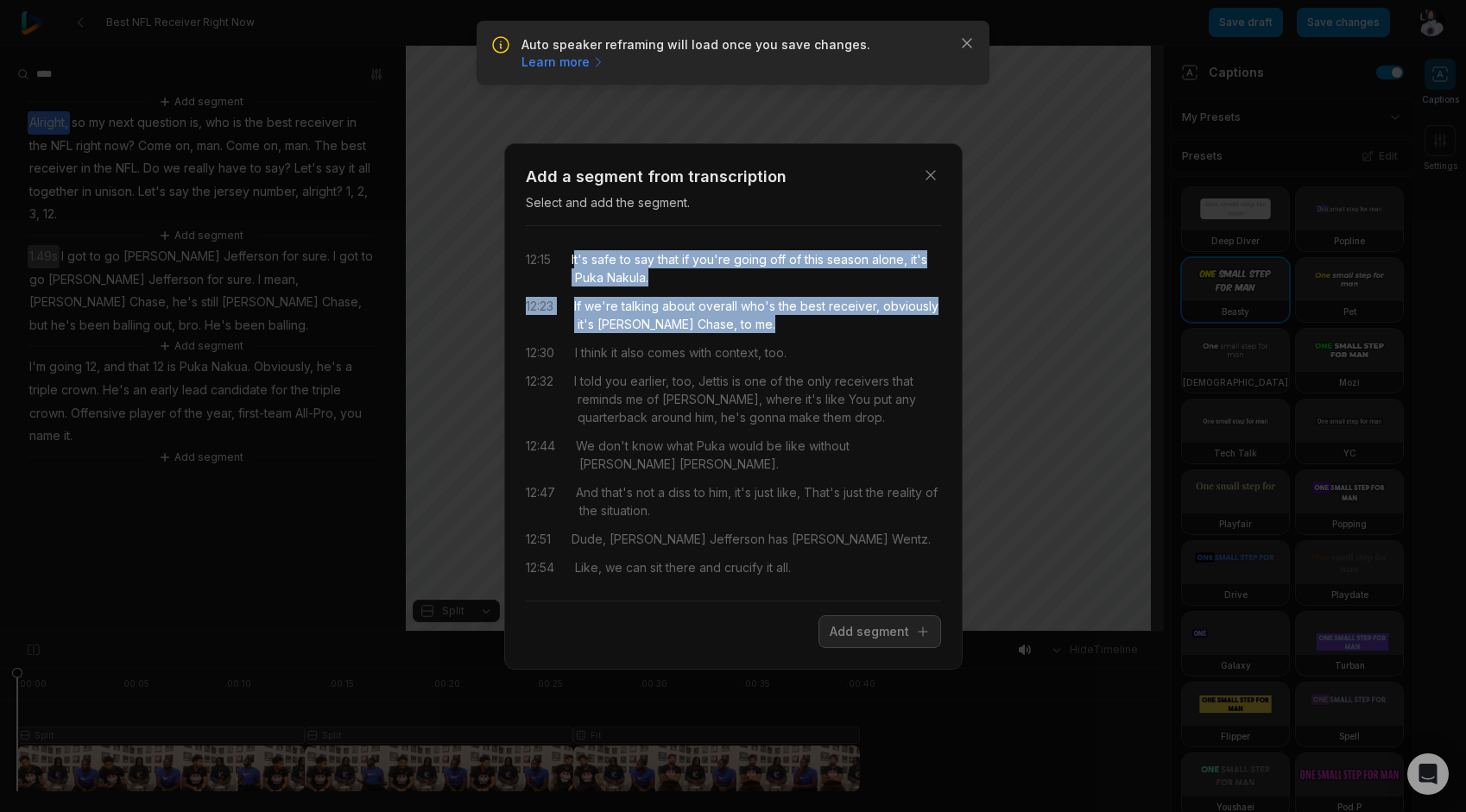
drag, startPoint x: 577, startPoint y: 264, endPoint x: 784, endPoint y: 325, distance: 215.8
click at [784, 325] on div "12:15 It's safe to say that if you're going off of this season alone, it's Puka…" at bounding box center [734, 414] width 416 height 347
click at [879, 639] on button "Add segment" at bounding box center [880, 632] width 123 height 32
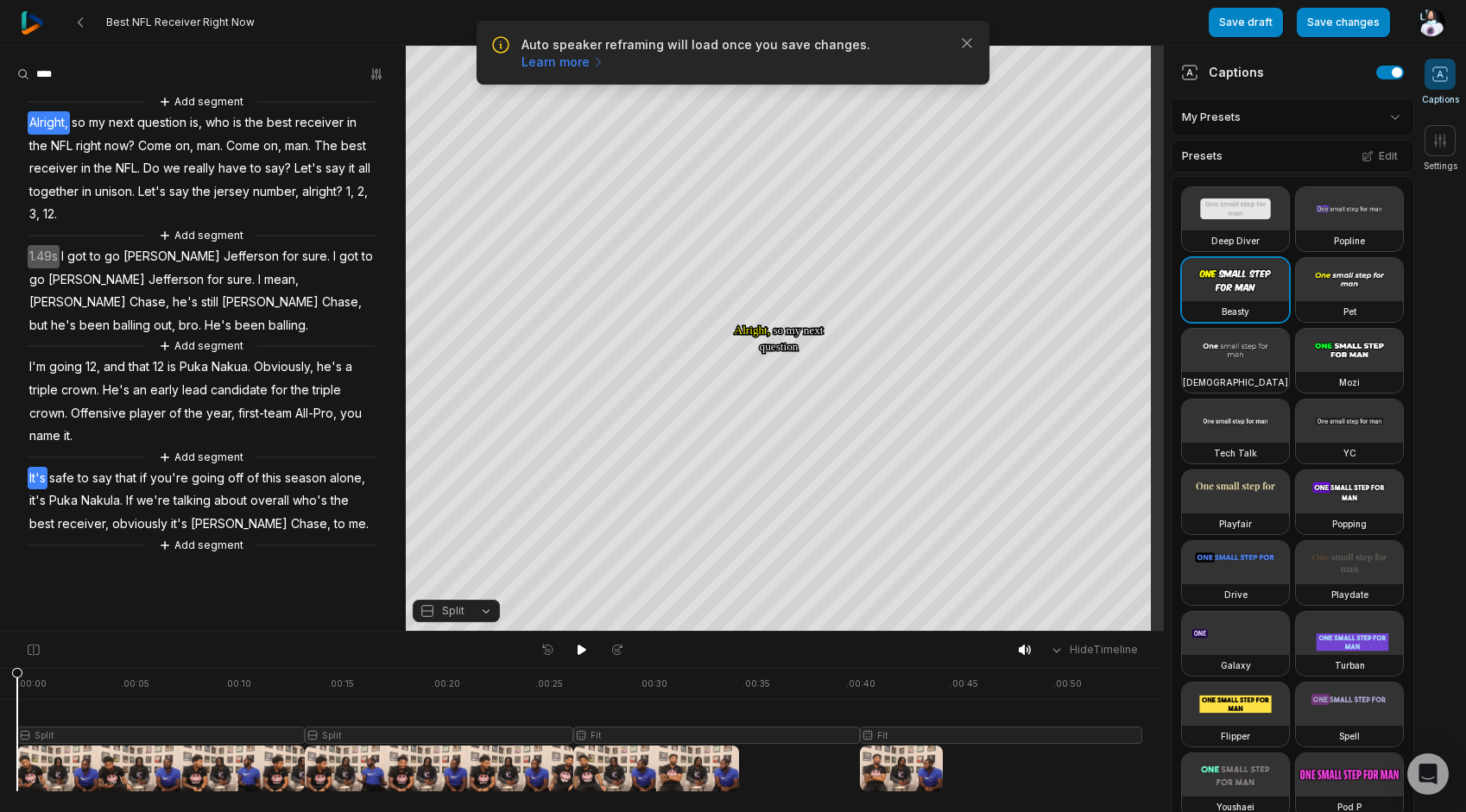
click at [41, 467] on span "It's" at bounding box center [37, 478] width 20 height 23
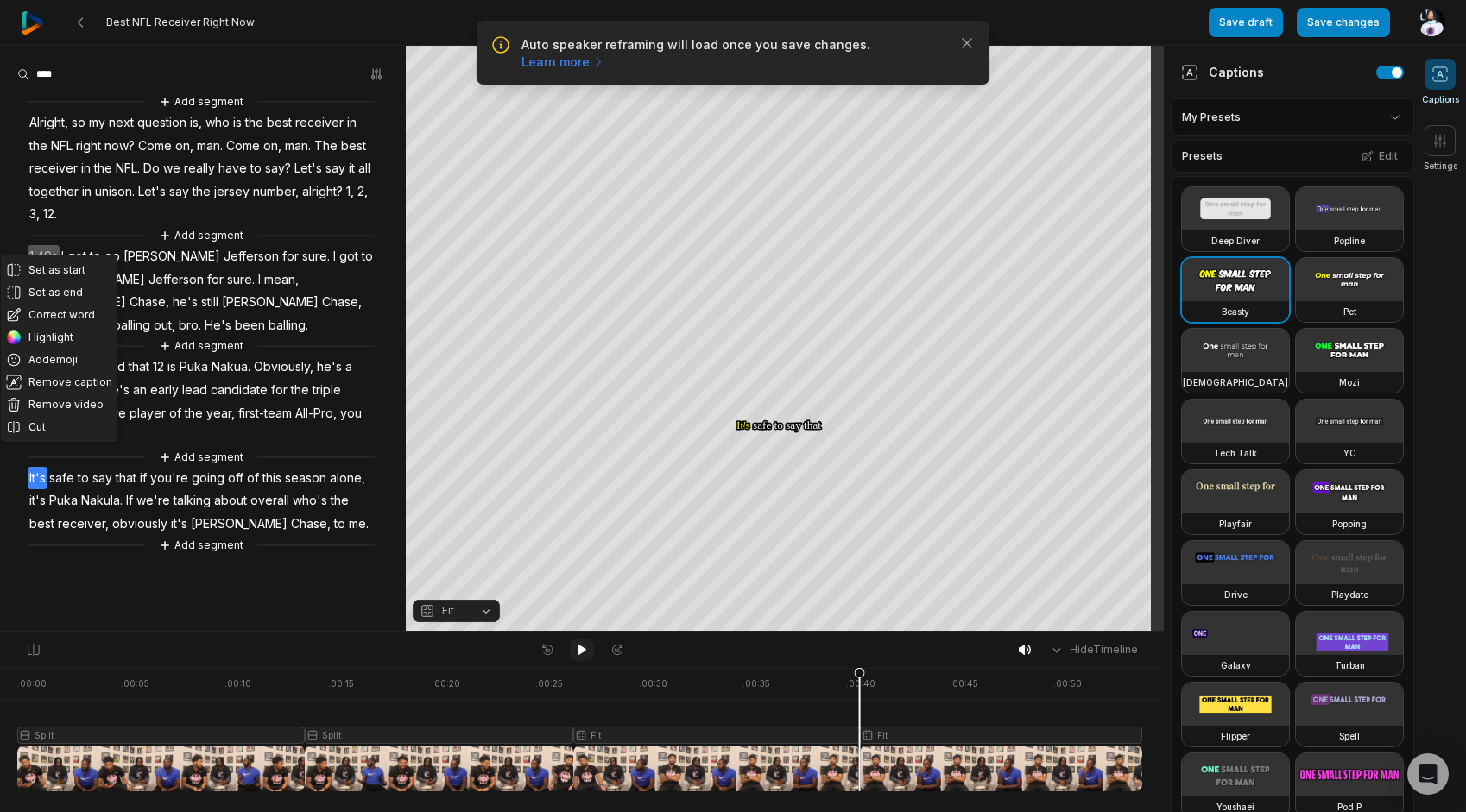
click at [587, 658] on button at bounding box center [581, 650] width 24 height 23
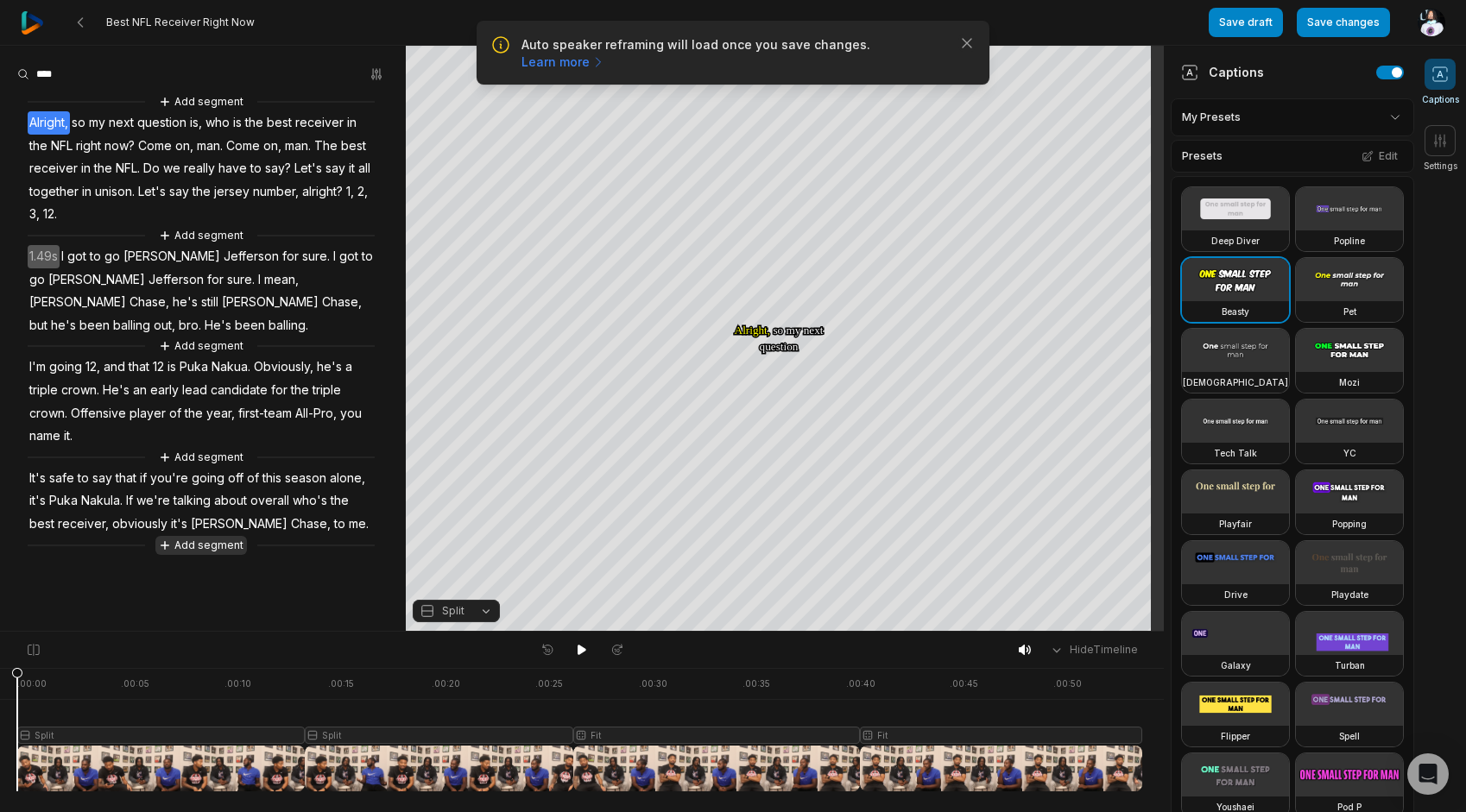
click at [195, 537] on button "Add segment" at bounding box center [201, 546] width 92 height 19
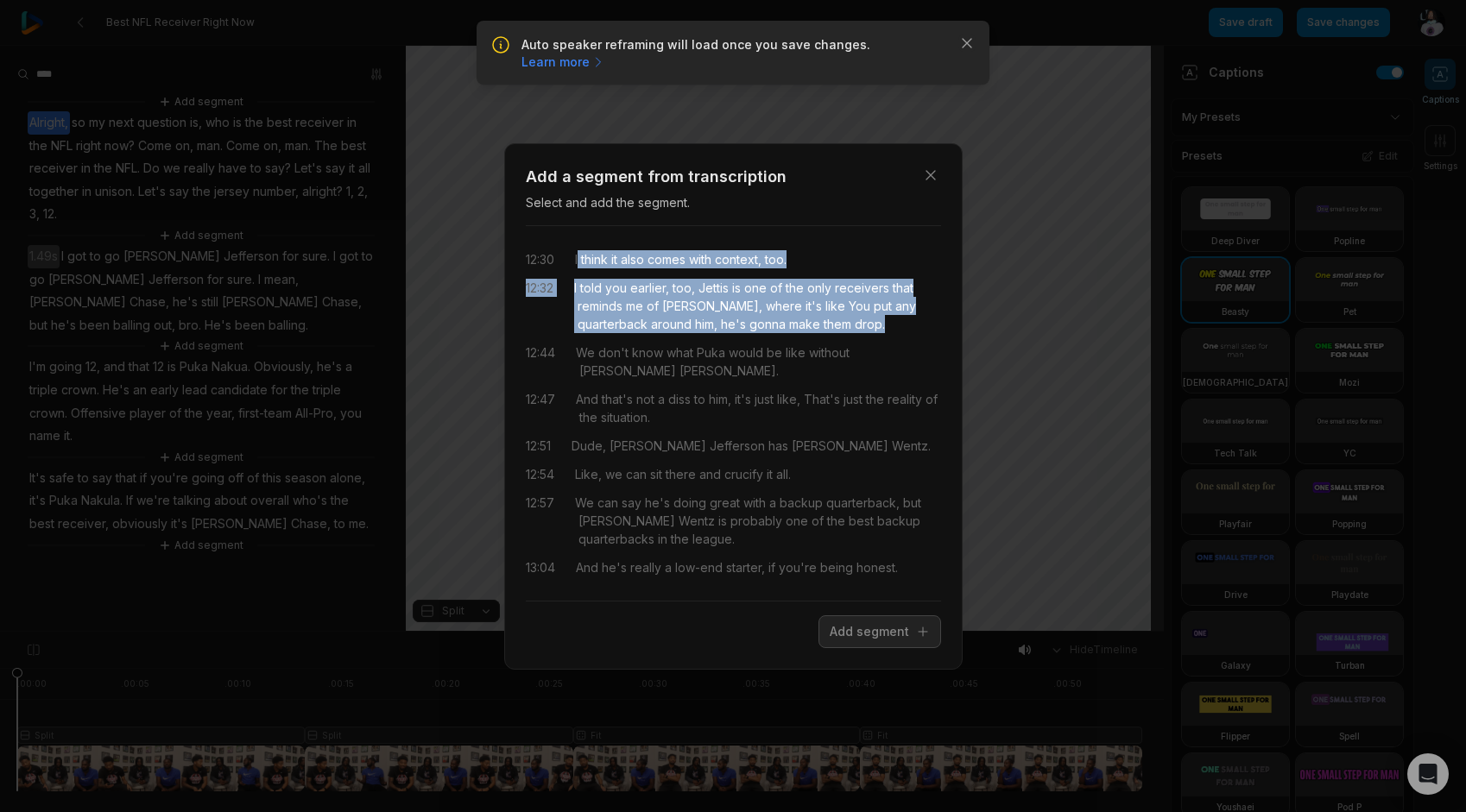
drag, startPoint x: 579, startPoint y: 262, endPoint x: 868, endPoint y: 325, distance: 295.8
click at [868, 325] on div "12:30 I think it also comes with context, too. 12:32 I told you earlier, too, J…" at bounding box center [734, 414] width 416 height 347
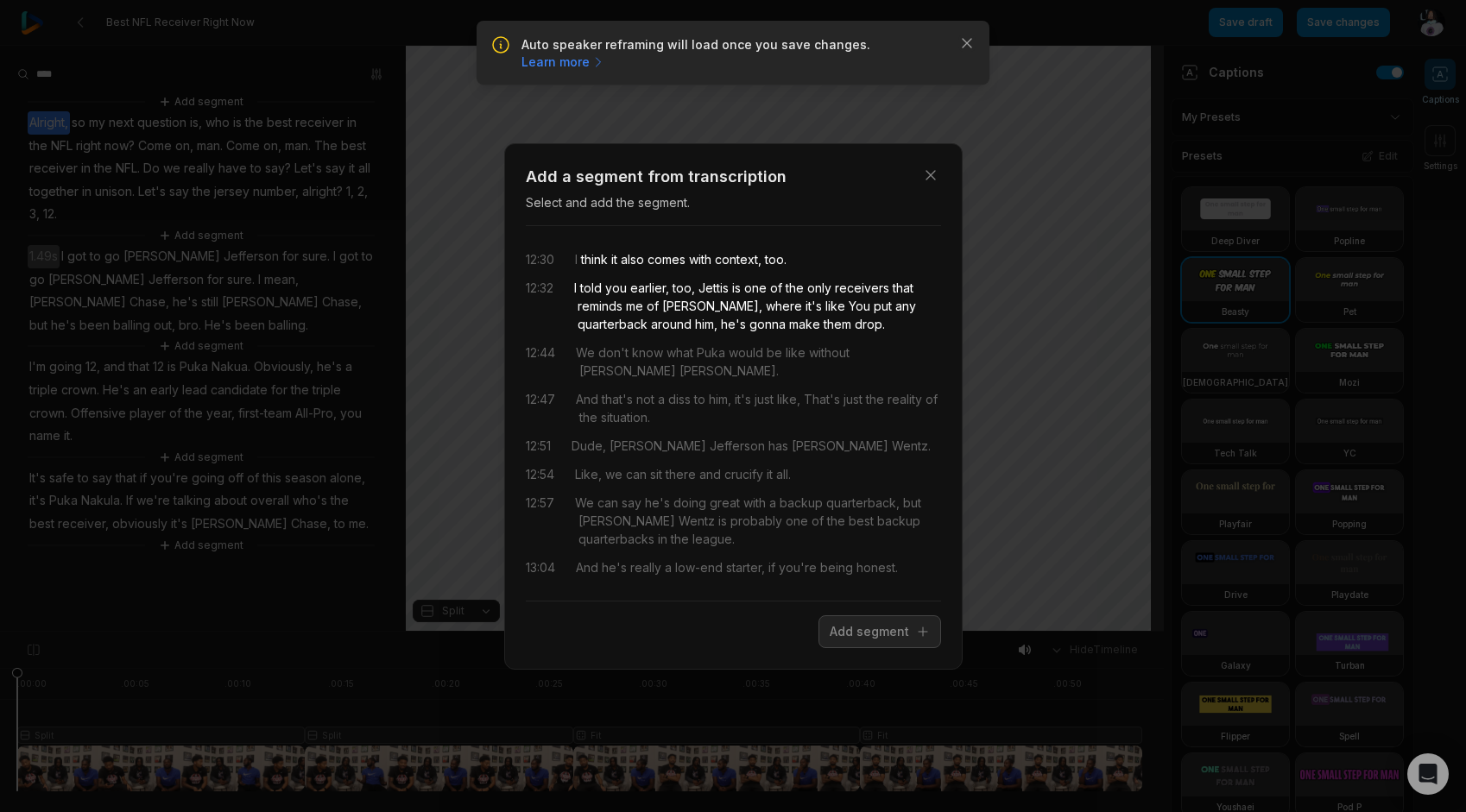
click at [895, 656] on div "Close Add a segment from transcription Select and add the segment. 12:30 I thin…" at bounding box center [733, 406] width 458 height 527
click at [895, 651] on div "Close Add a segment from transcription Select and add the segment. 12:30 I thin…" at bounding box center [733, 406] width 458 height 527
click at [893, 646] on button "Add segment" at bounding box center [880, 632] width 123 height 32
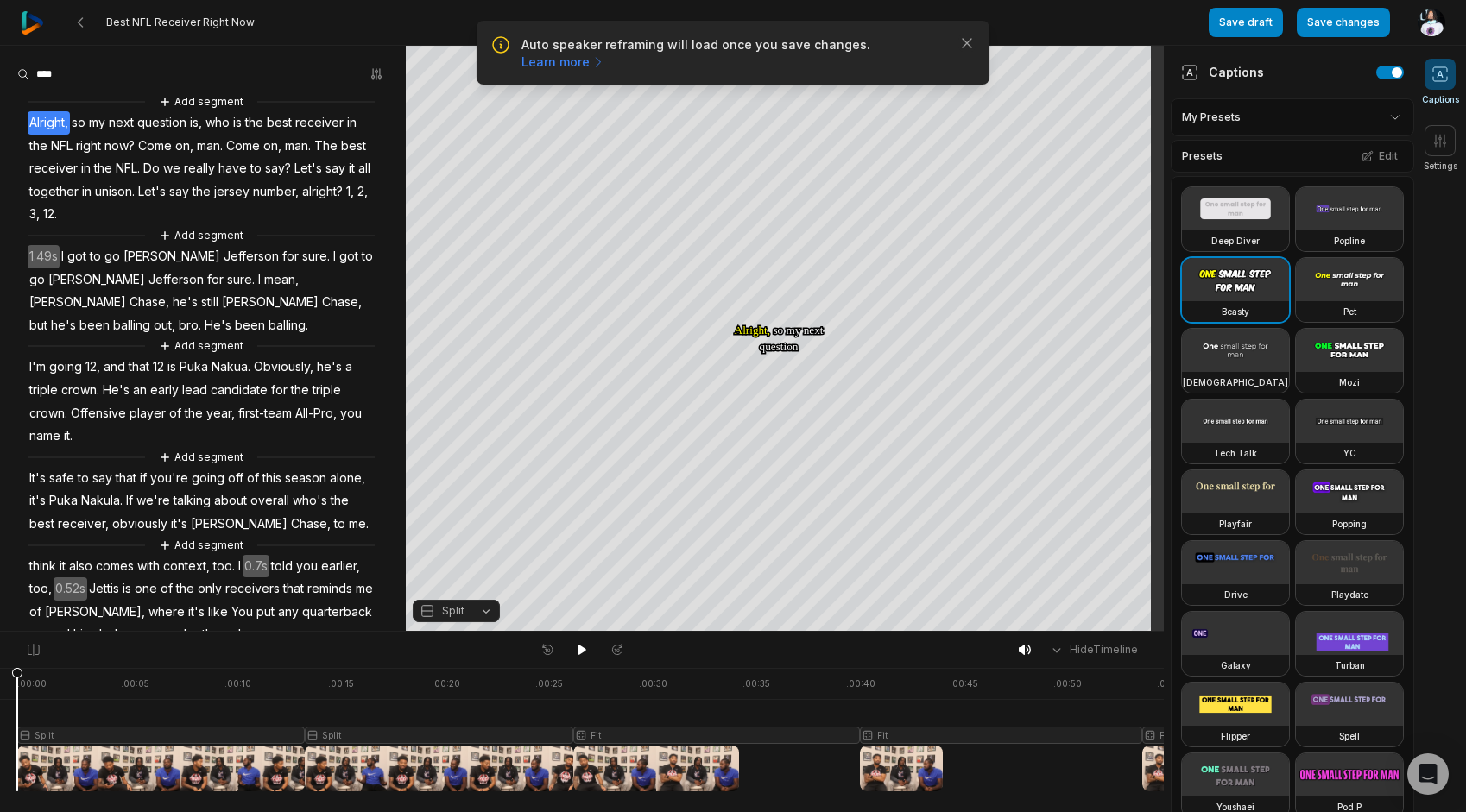
click at [46, 579] on span "think" at bounding box center [43, 566] width 31 height 23
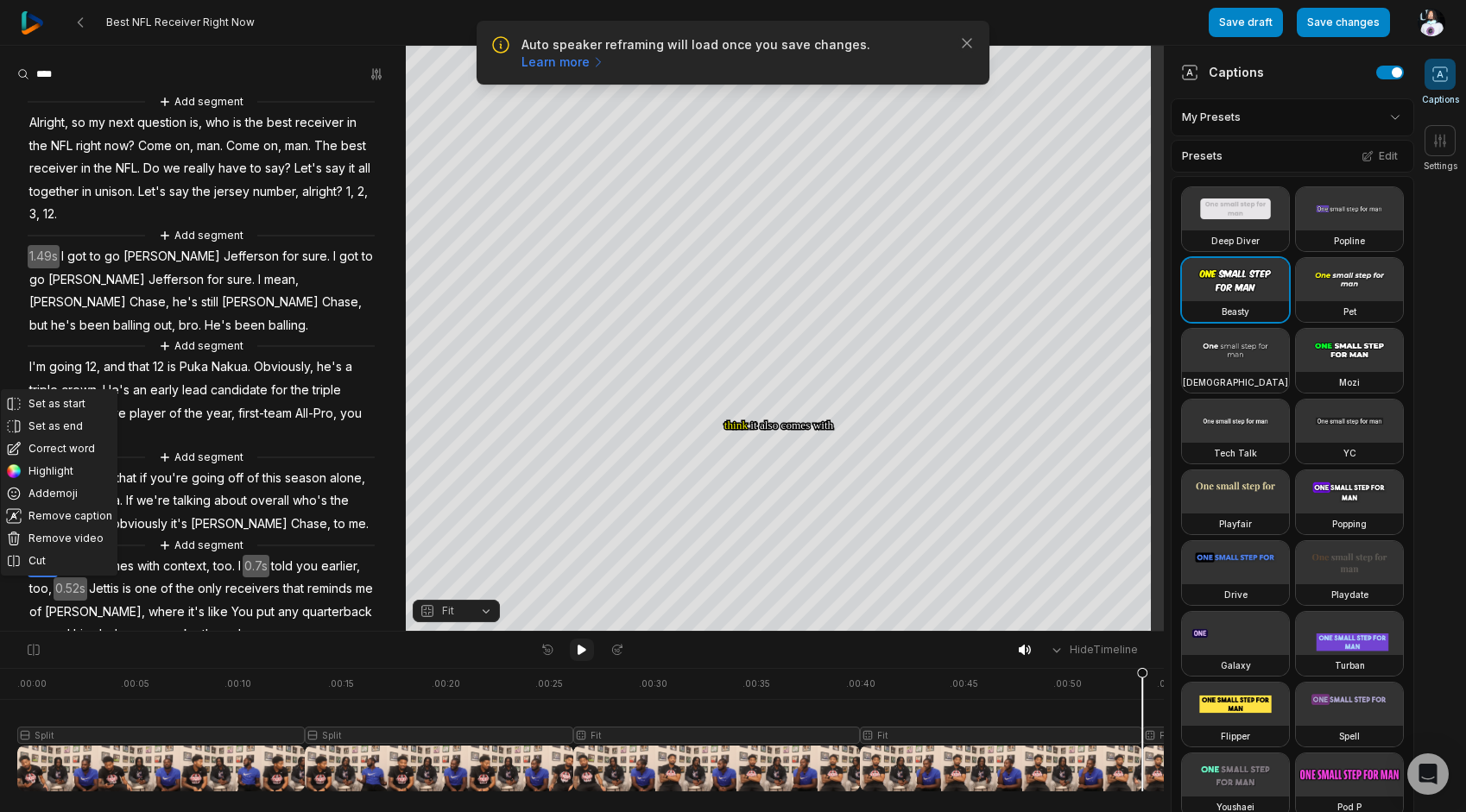
click at [582, 656] on icon at bounding box center [581, 650] width 13 height 13
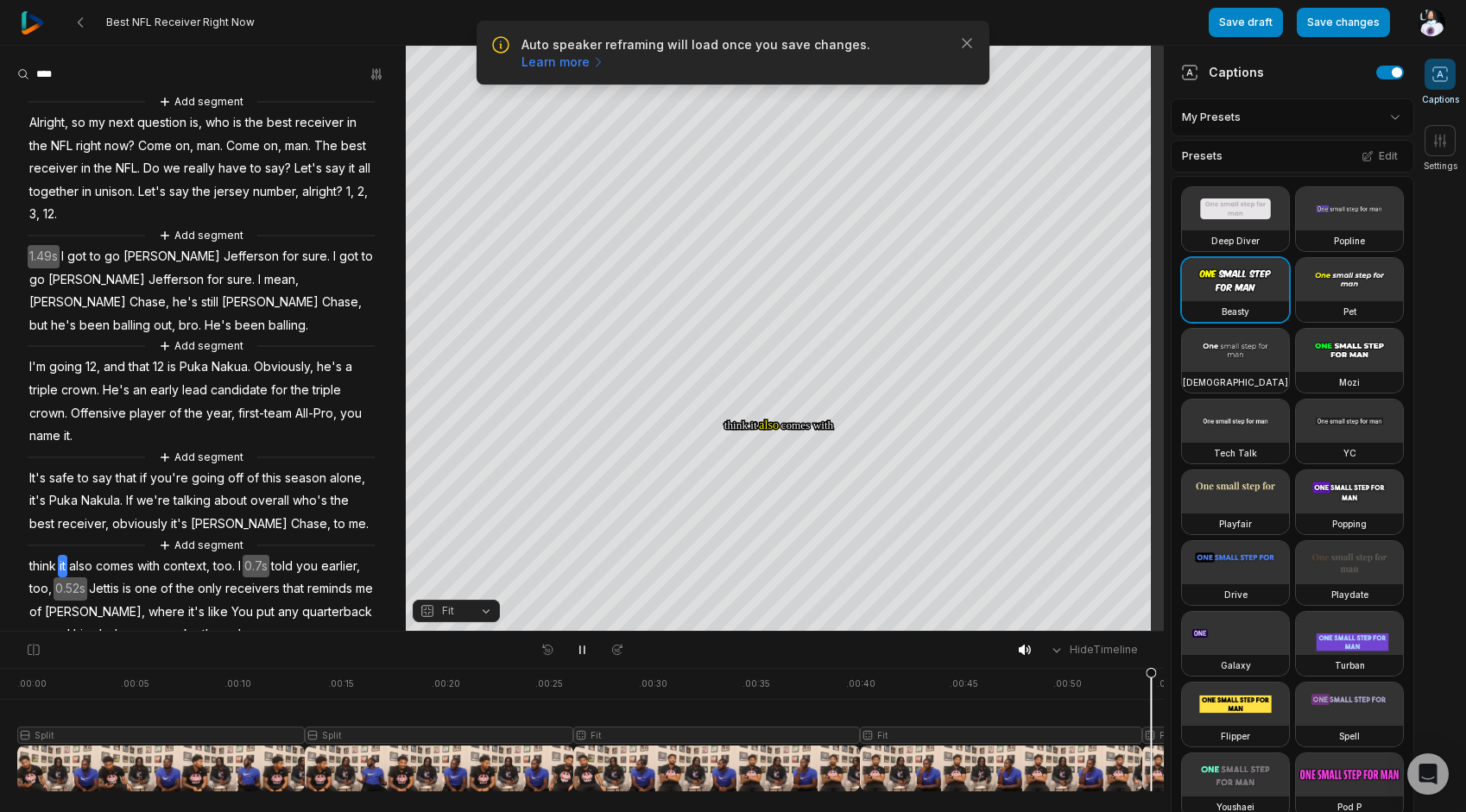
scroll to position [72, 0]
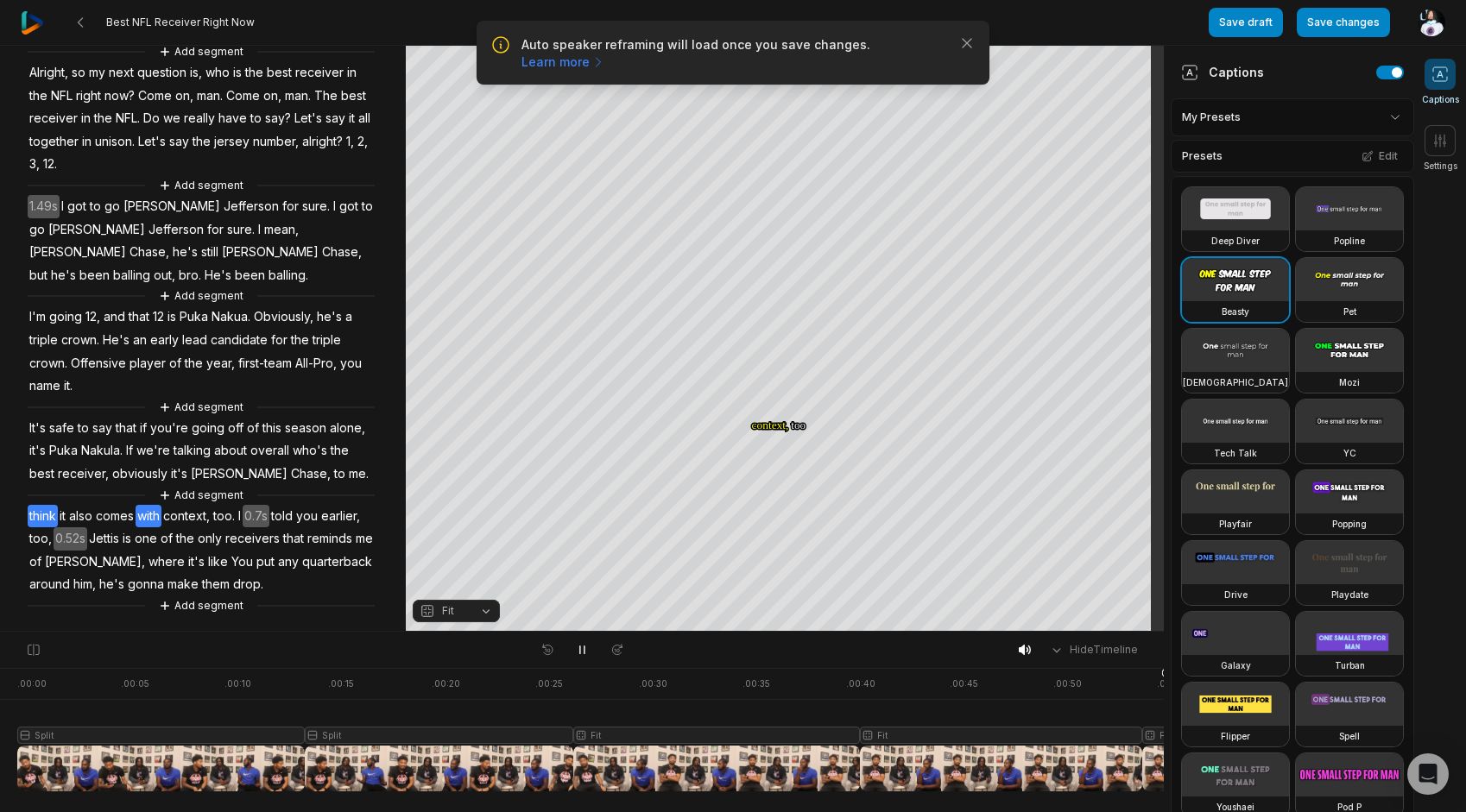
click at [25, 518] on div "Add segment Alright, so my next question is, who is the best receiver in the NF…" at bounding box center [203, 329] width 406 height 574
click at [33, 519] on span "think" at bounding box center [43, 517] width 31 height 23
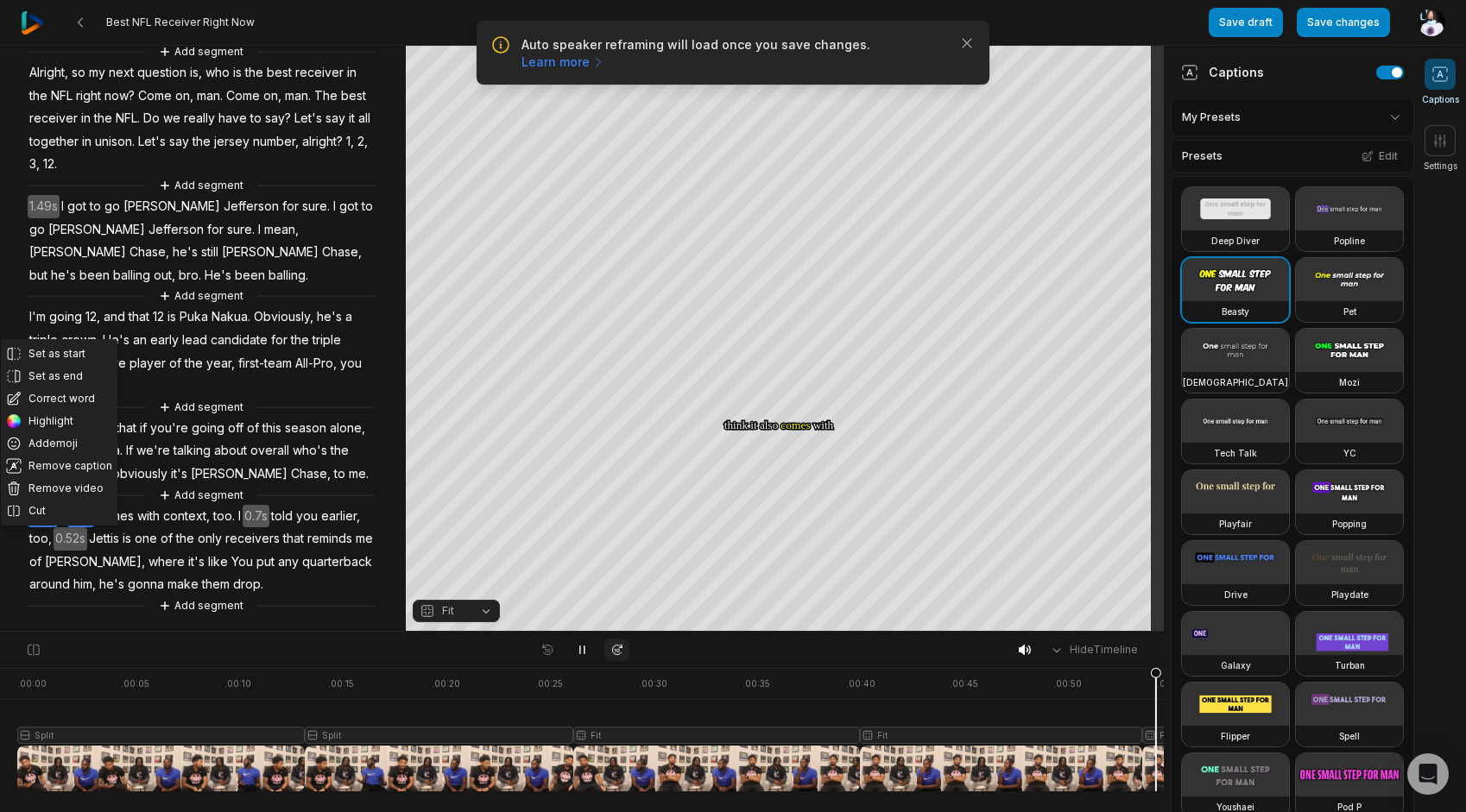
click at [620, 654] on icon at bounding box center [617, 650] width 14 height 13
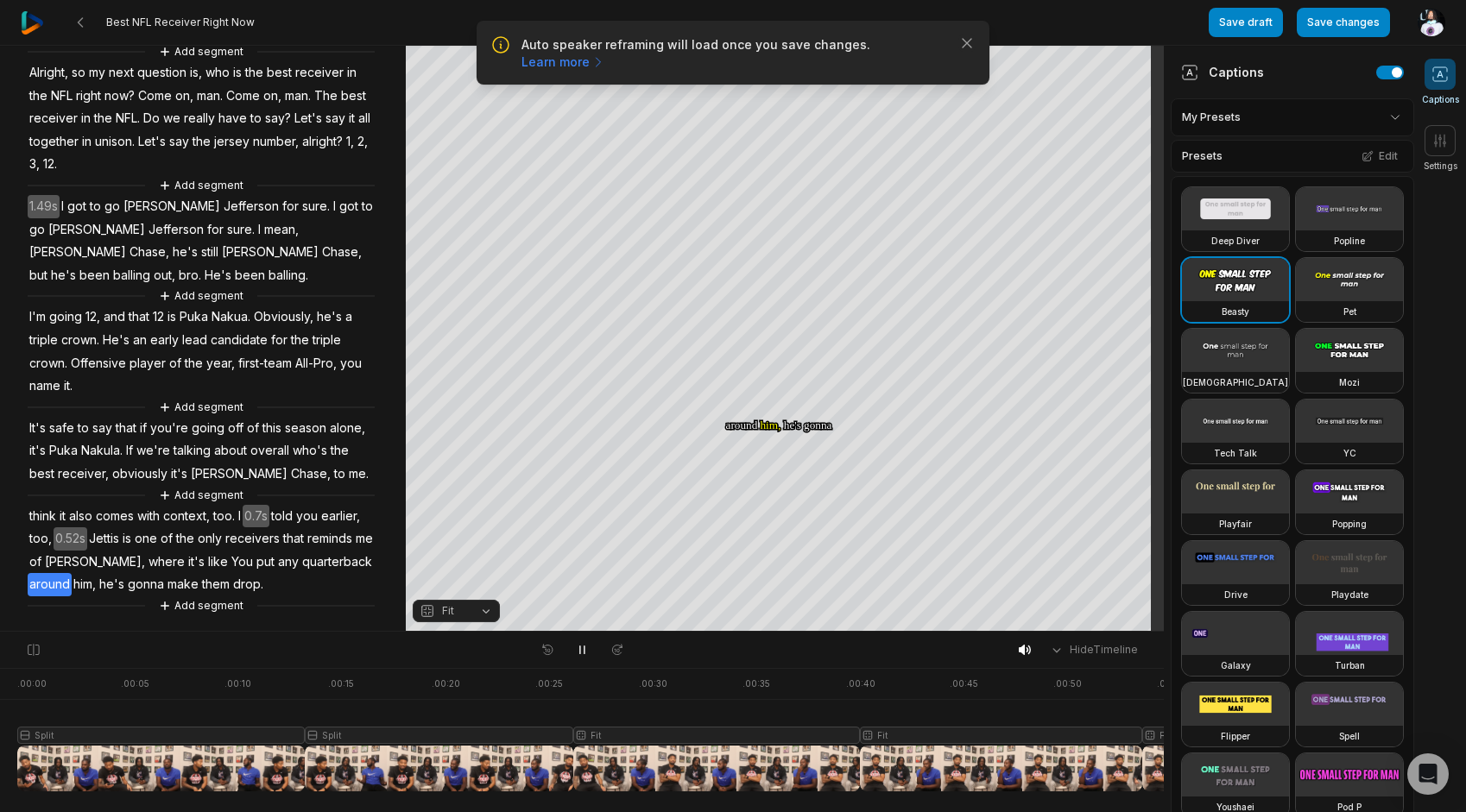
click at [35, 518] on span "think" at bounding box center [43, 517] width 31 height 23
click at [573, 653] on button at bounding box center [581, 650] width 24 height 23
click at [48, 513] on span "think" at bounding box center [43, 517] width 31 height 23
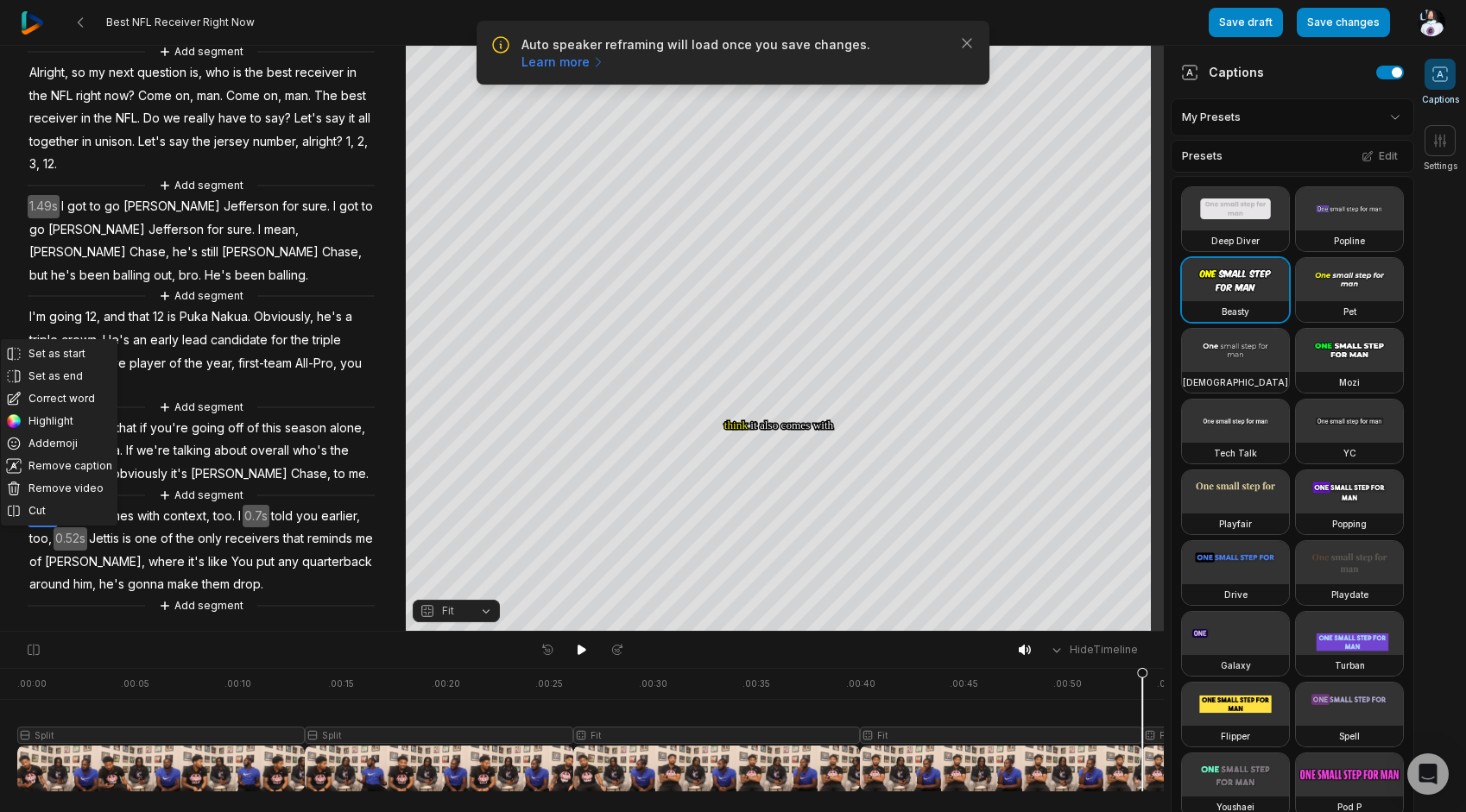
click at [458, 615] on span "Fit" at bounding box center [442, 611] width 46 height 15
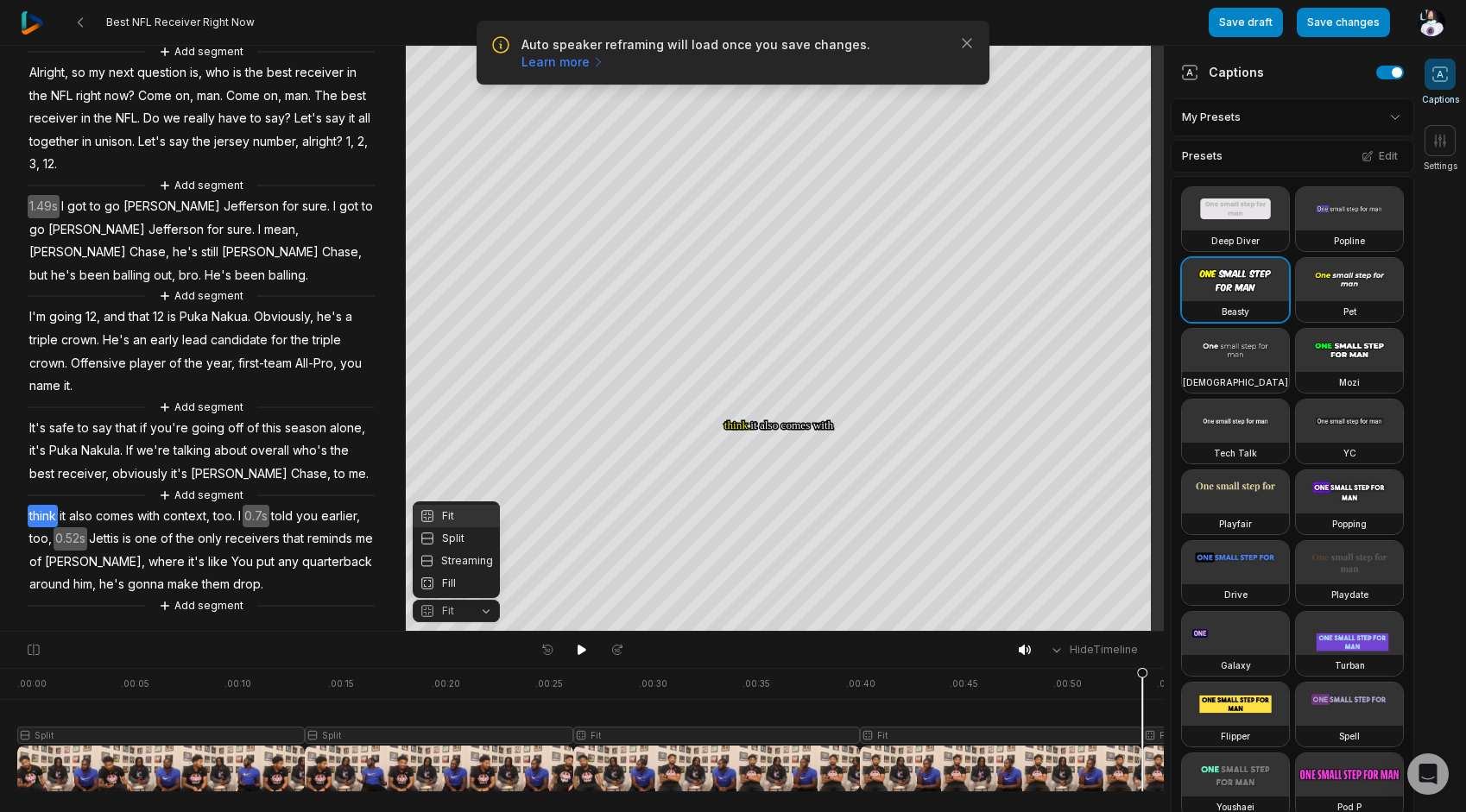
click at [839, 229] on div "Your browser does not support mp4 format. Your browser does not support mp4 for…" at bounding box center [581, 338] width 1164 height 586
click at [781, 123] on div "Crop" at bounding box center [784, 122] width 47 height 15
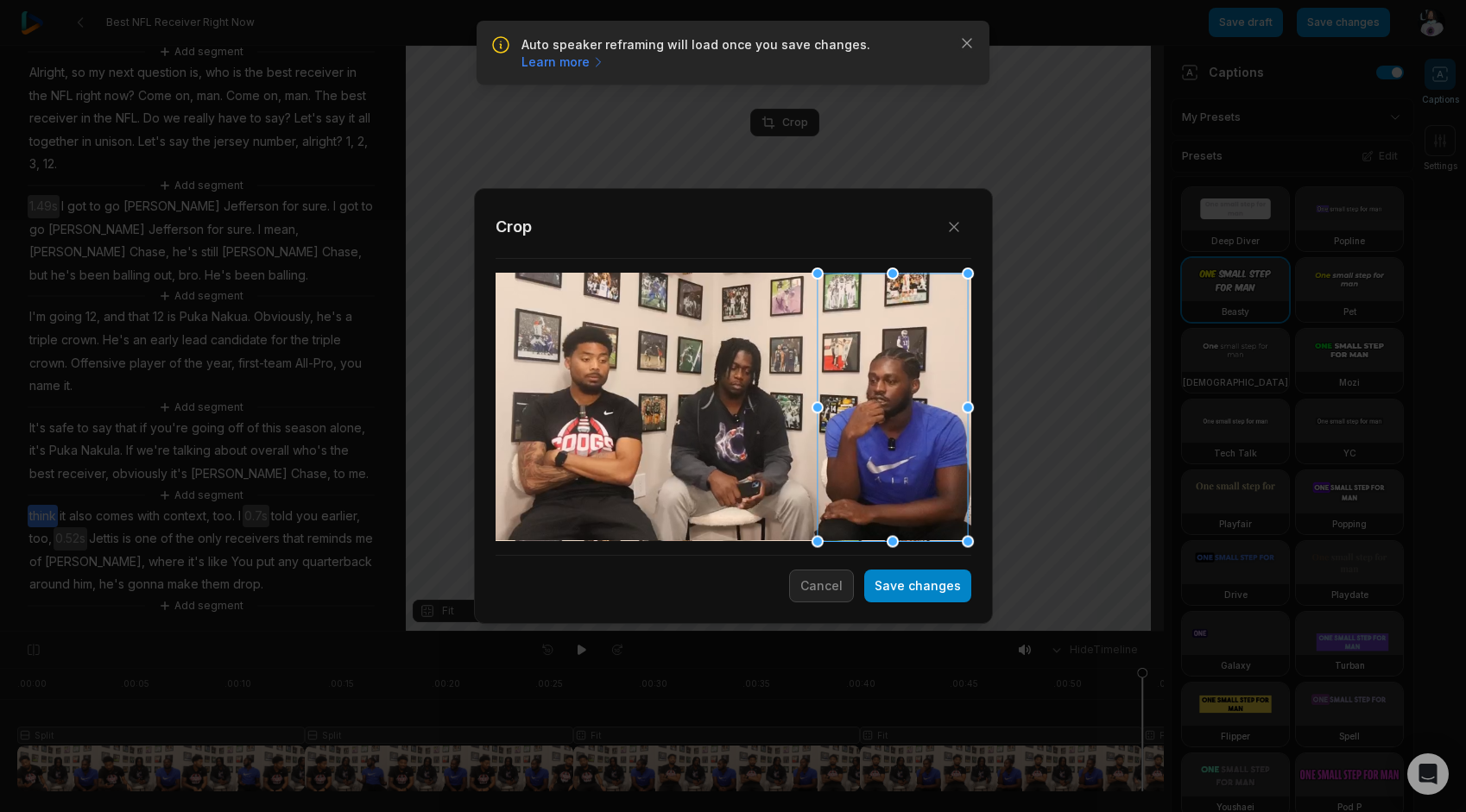
drag, startPoint x: 772, startPoint y: 436, endPoint x: 958, endPoint y: 477, distance: 190.5
click at [955, 468] on div at bounding box center [892, 407] width 151 height 269
click at [951, 610] on div "Close Crop Save changes Cancel" at bounding box center [733, 405] width 519 height 436
click at [952, 604] on div "Close Crop Save changes Cancel" at bounding box center [733, 405] width 519 height 436
click at [937, 601] on div "Close Crop Save changes Cancel" at bounding box center [733, 405] width 519 height 436
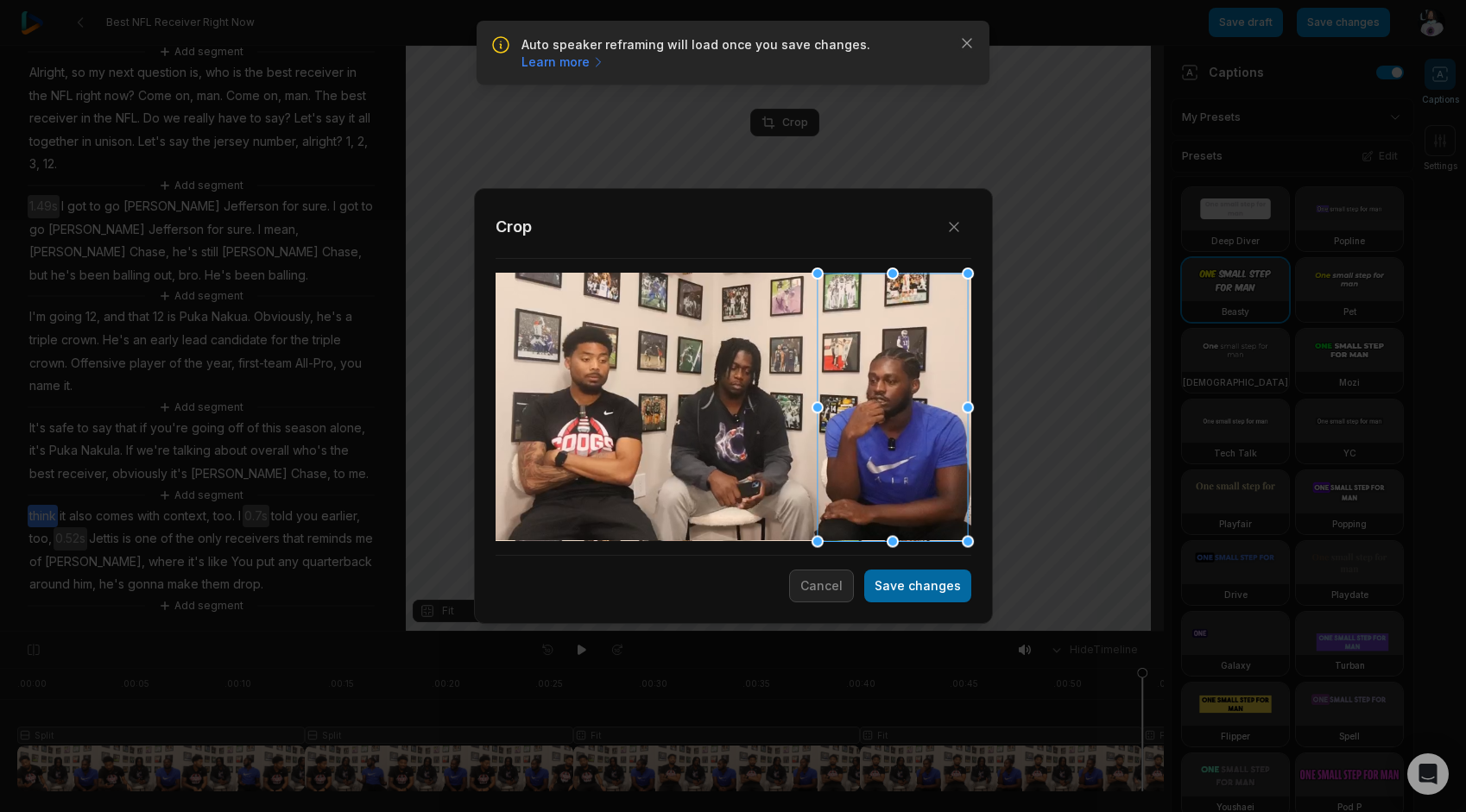
click at [918, 583] on button "Save changes" at bounding box center [918, 586] width 107 height 32
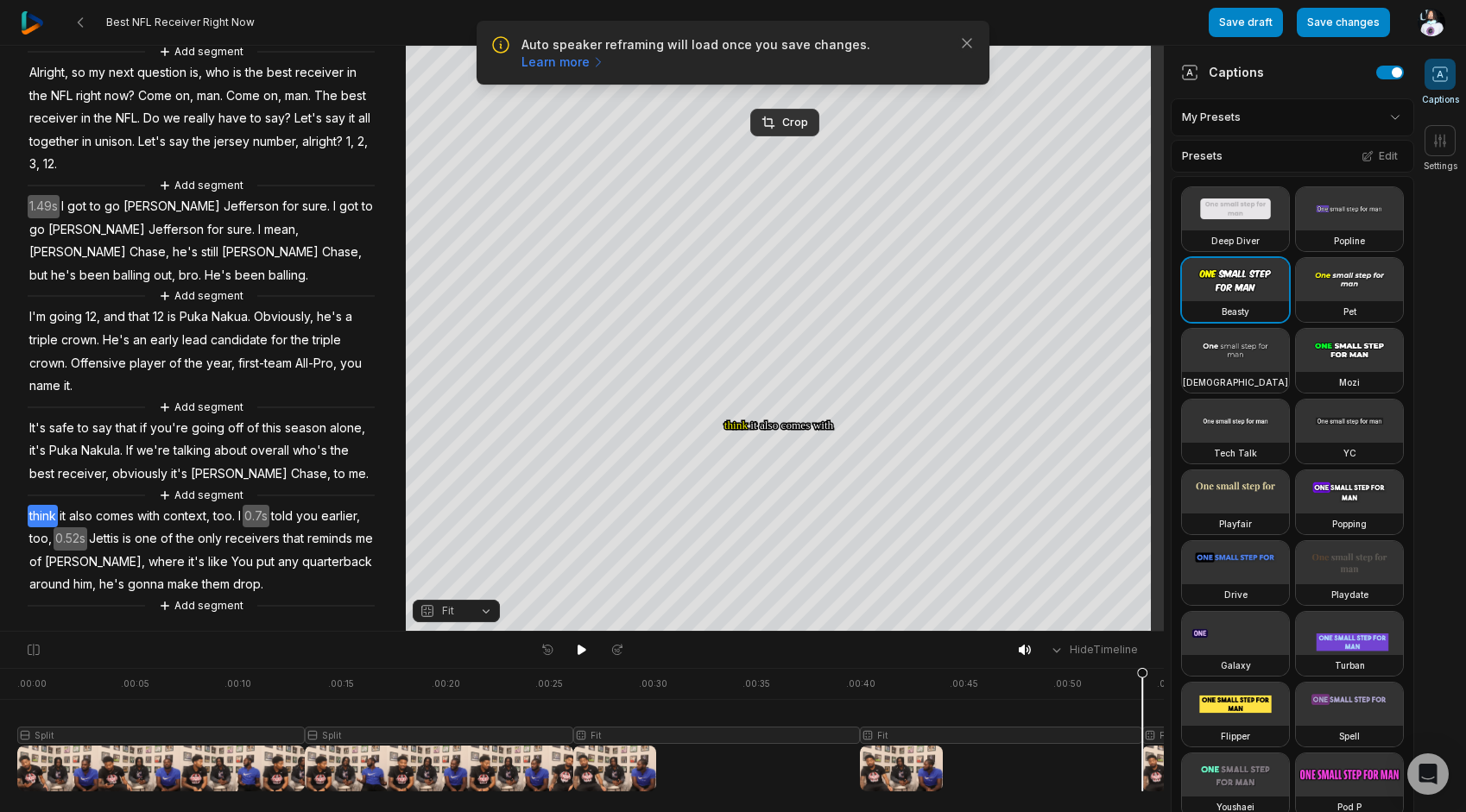
click at [347, 475] on span "me." at bounding box center [358, 475] width 23 height 23
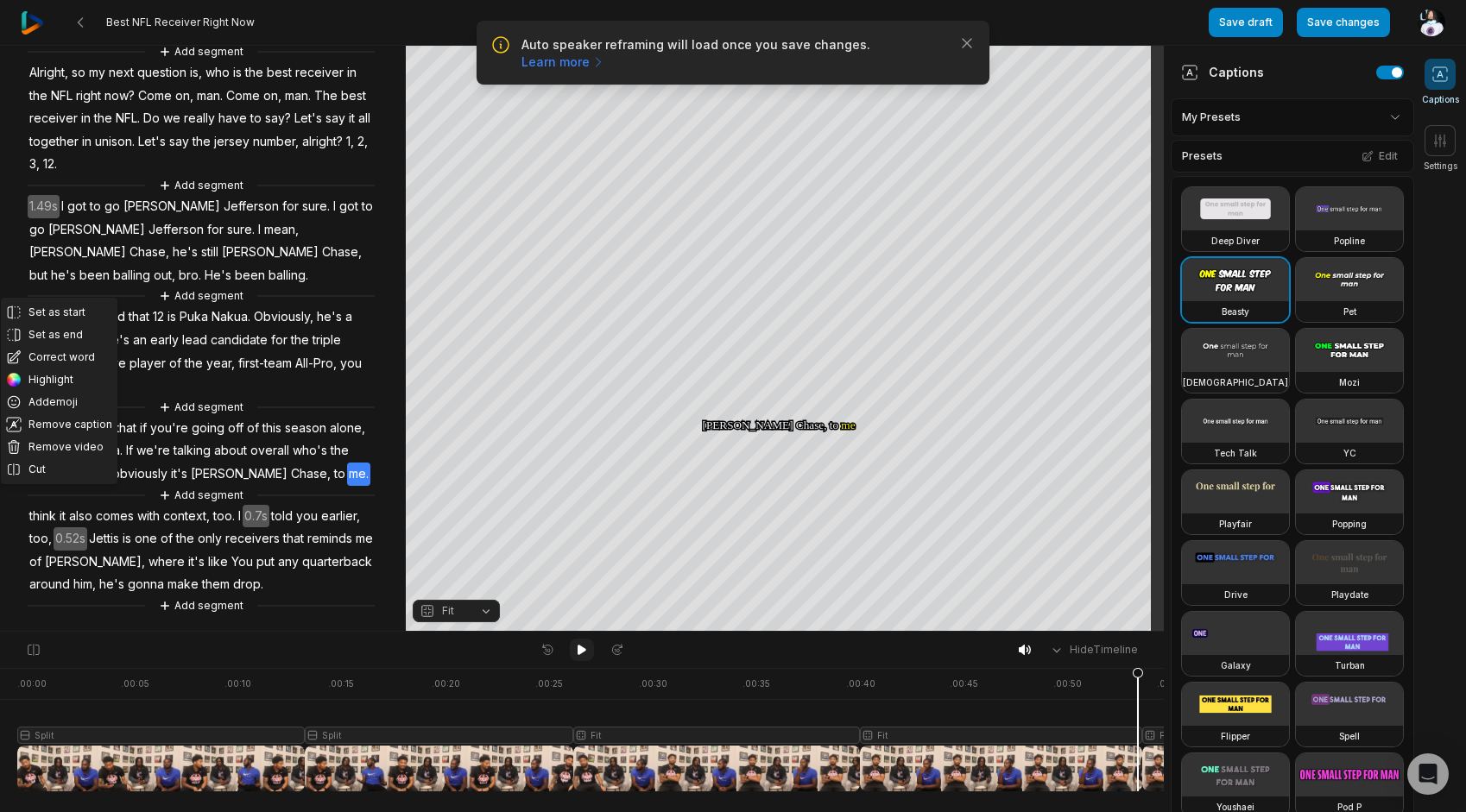
click at [592, 644] on button at bounding box center [581, 650] width 24 height 23
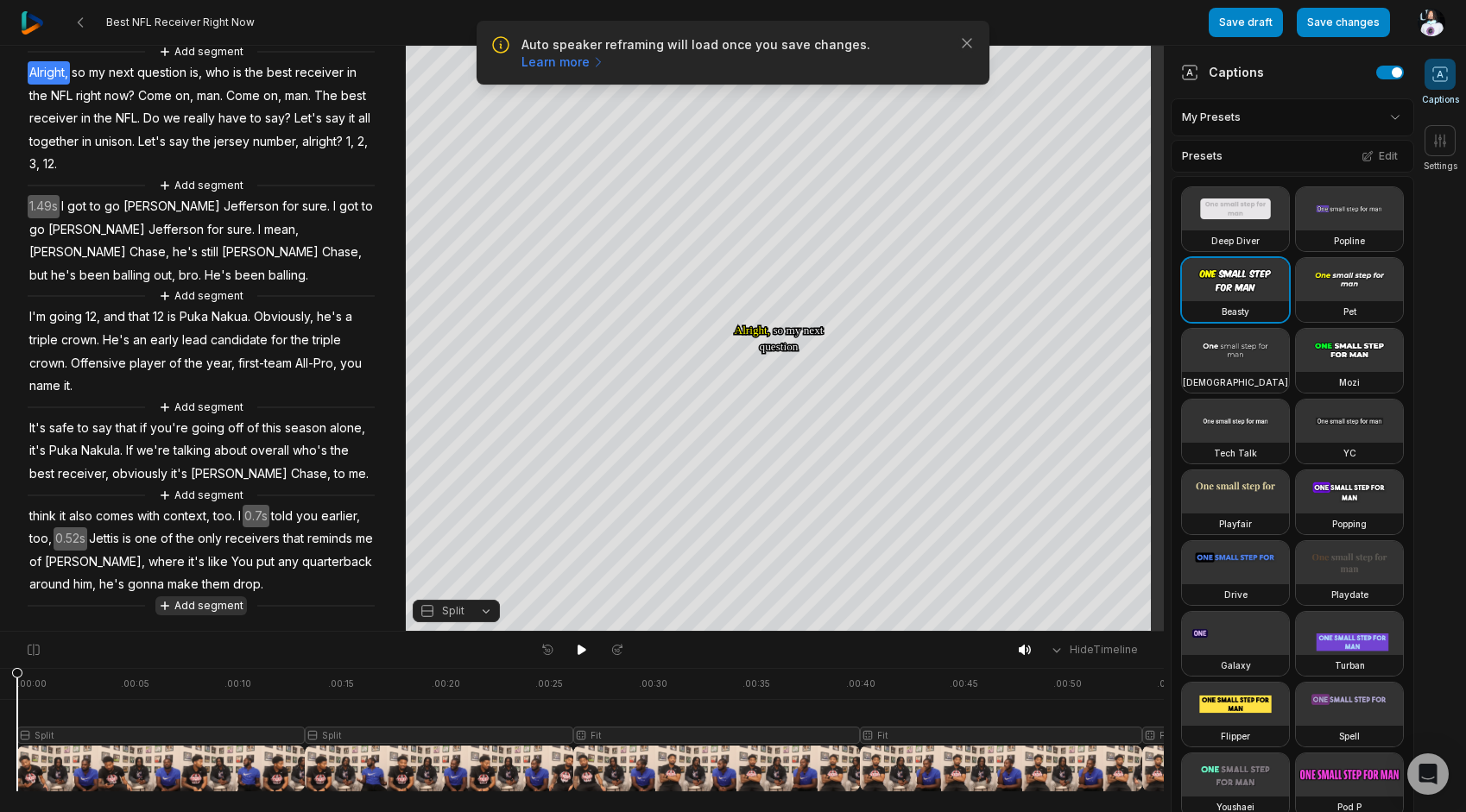
click at [206, 610] on button "Add segment" at bounding box center [201, 606] width 92 height 19
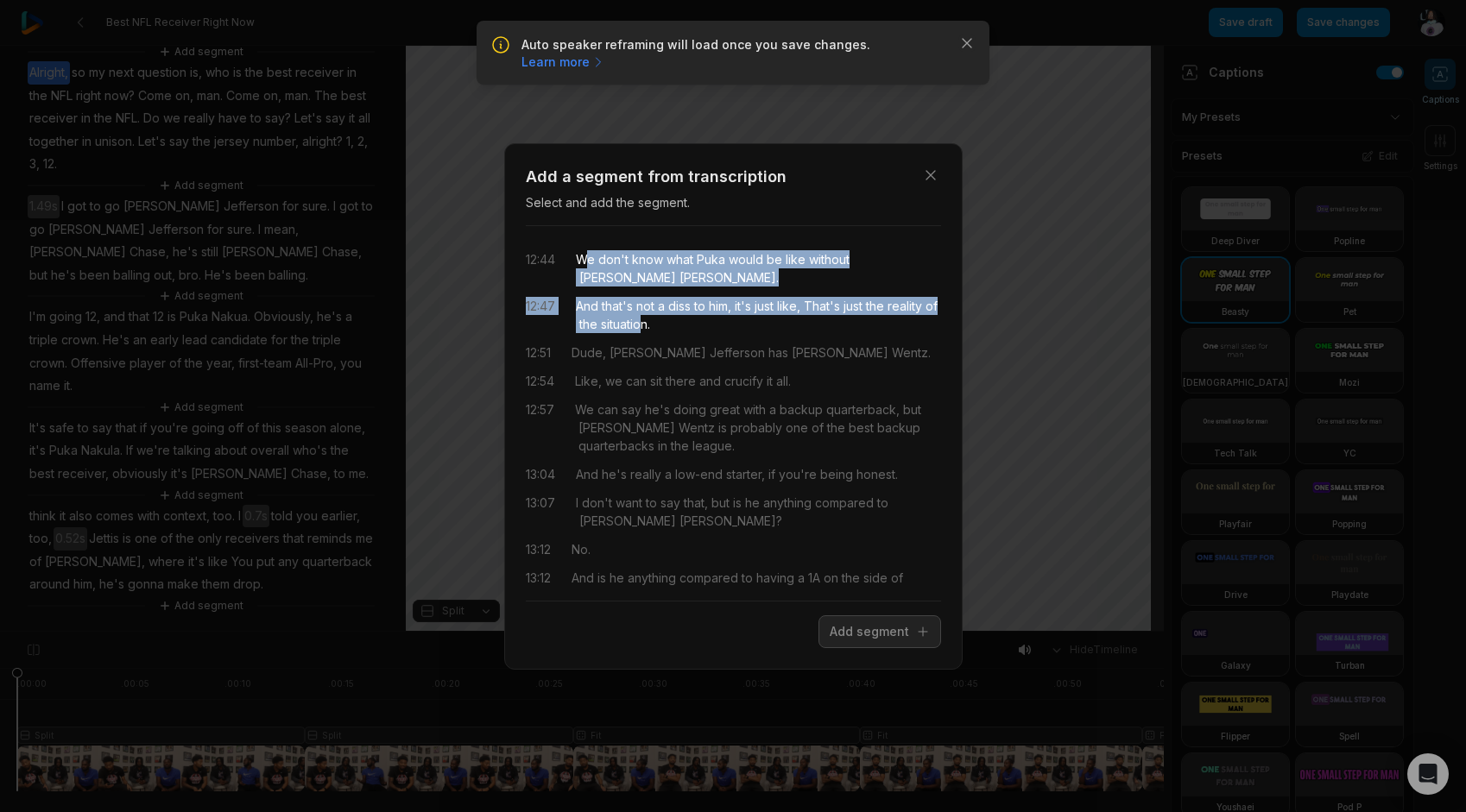
drag, startPoint x: 583, startPoint y: 257, endPoint x: 698, endPoint y: 320, distance: 131.1
click at [698, 320] on div "12:44 We don't know what Puka would be like without Matthew Stafford. 12:47 And…" at bounding box center [734, 414] width 416 height 347
click at [903, 638] on button "Add segment" at bounding box center [880, 632] width 123 height 32
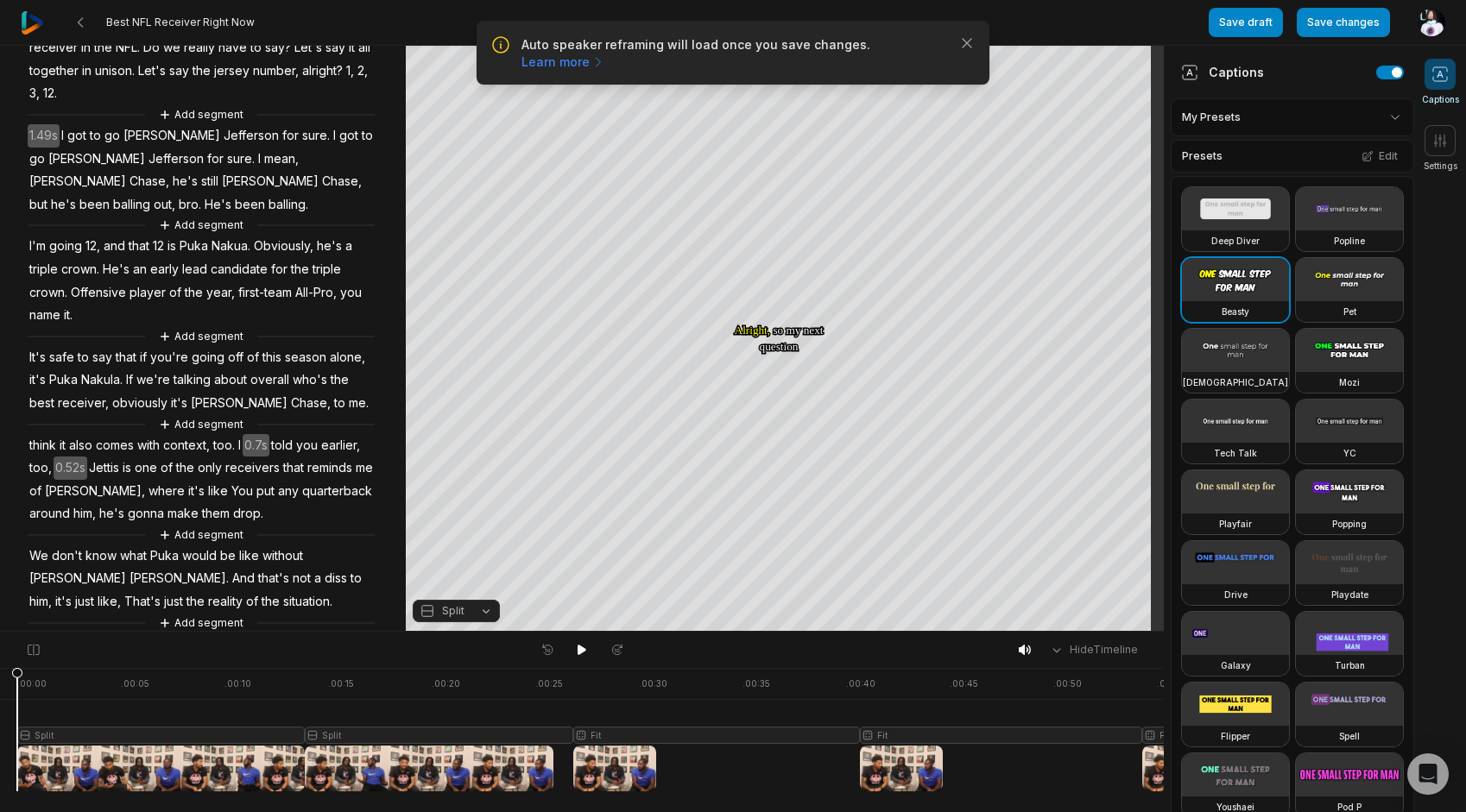
scroll to position [160, 0]
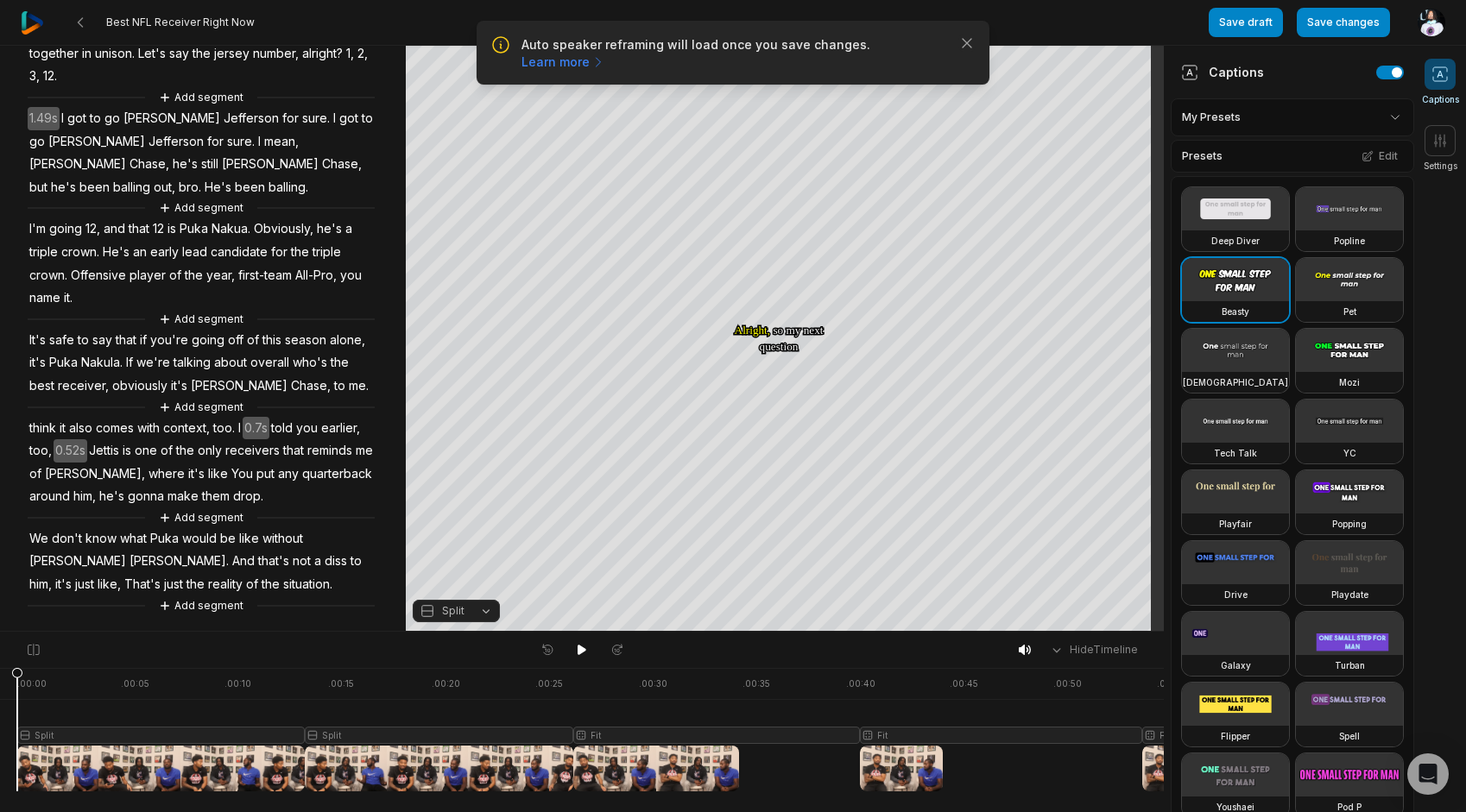
click at [39, 538] on span "We" at bounding box center [39, 538] width 23 height 23
